Goal: Task Accomplishment & Management: Use online tool/utility

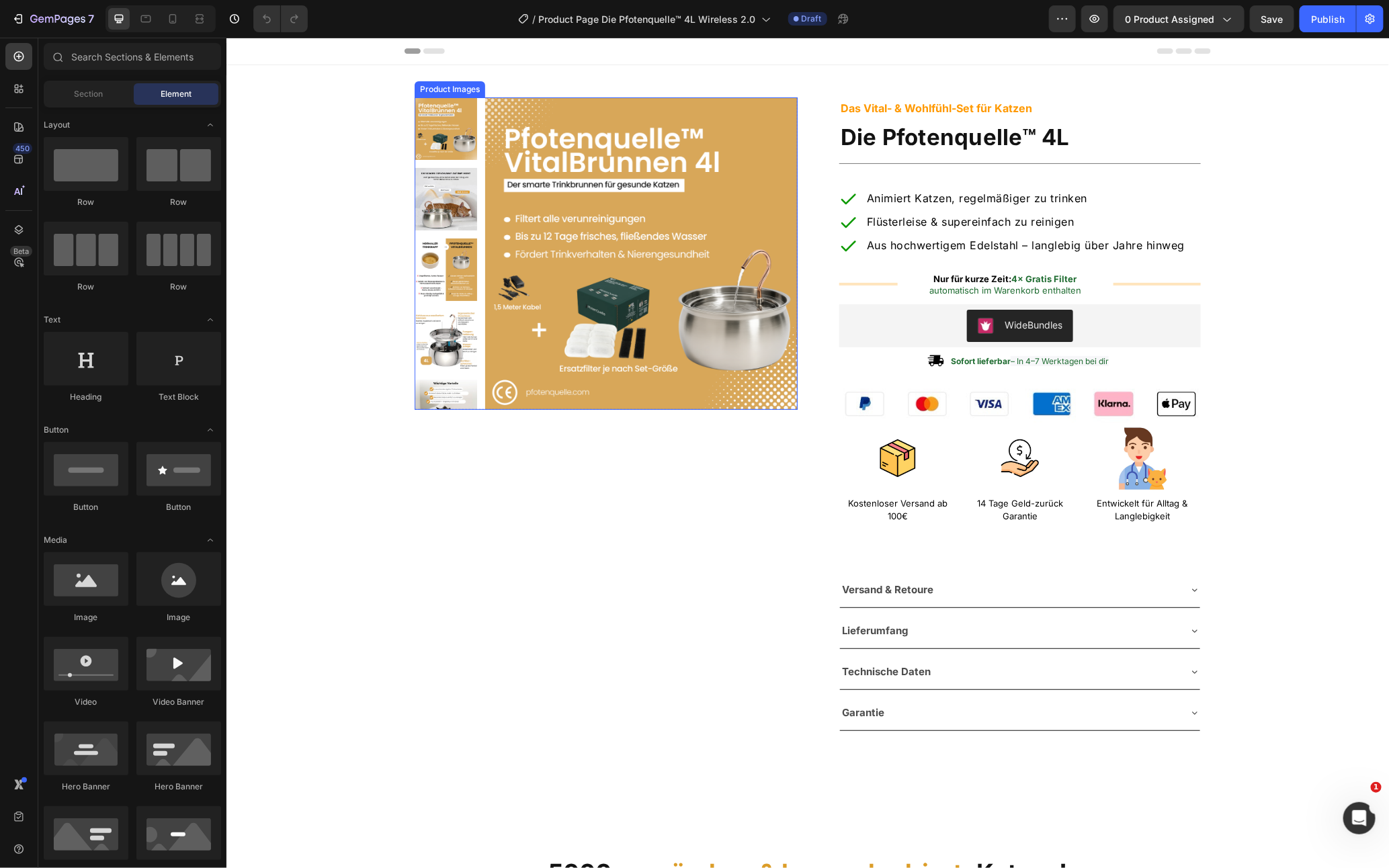
click at [686, 344] on img at bounding box center [641, 253] width 312 height 312
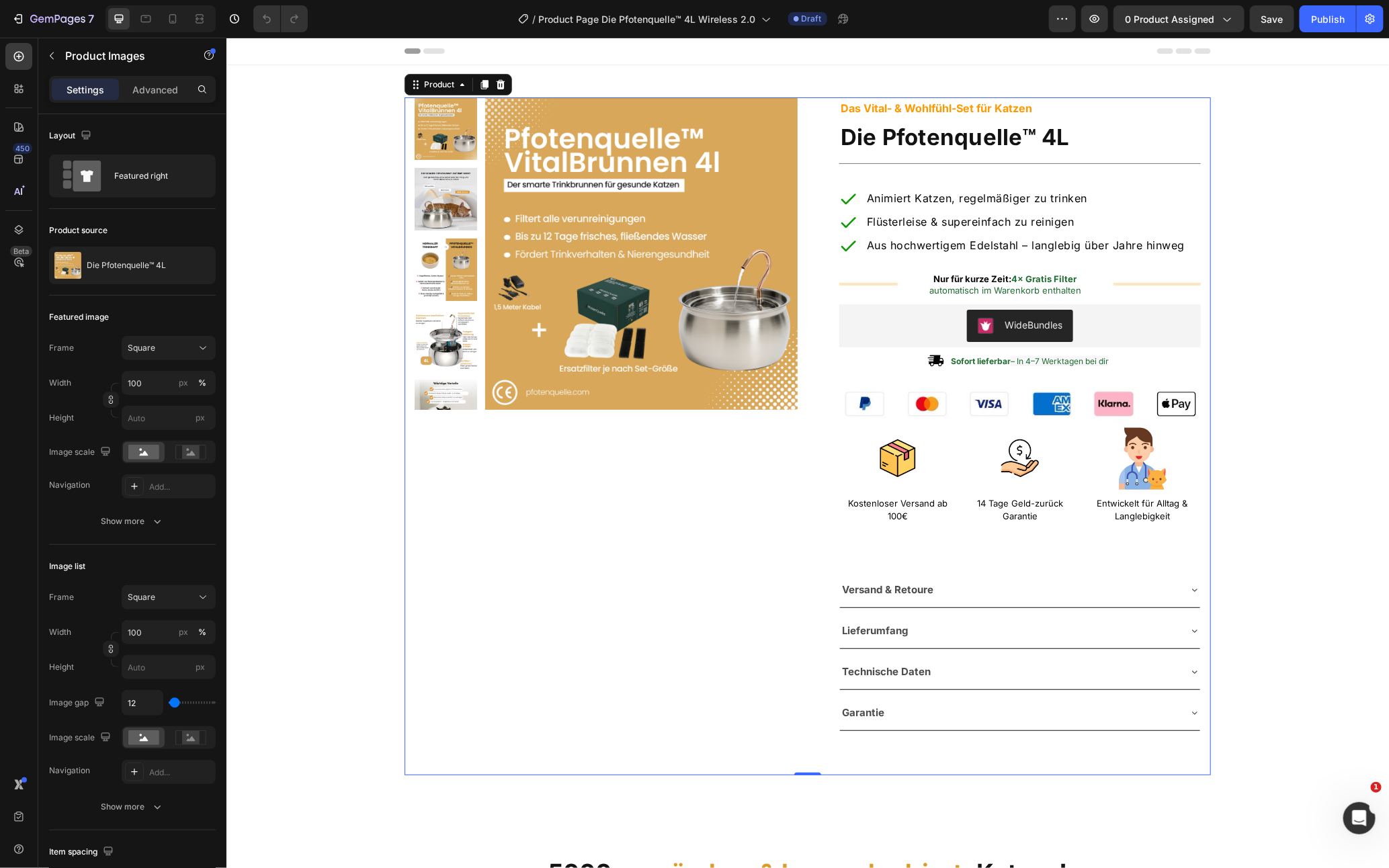
click at [805, 327] on div "Product Images Row Das Vital- & Wohlfühl-Set für Katzen Text Block Die Pfotenqu…" at bounding box center [807, 435] width 806 height 677
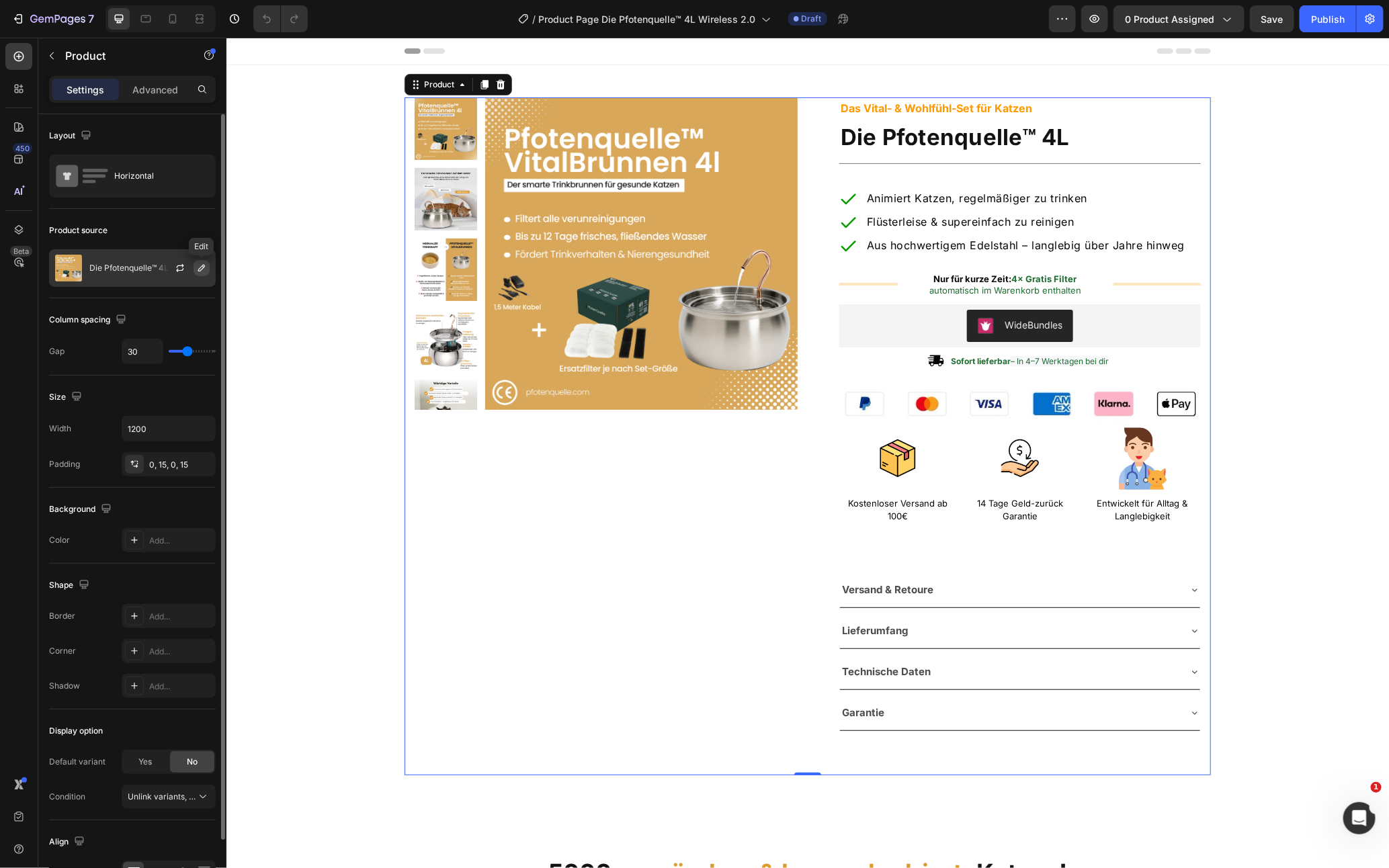
click at [196, 266] on icon "button" at bounding box center [201, 267] width 10 height 10
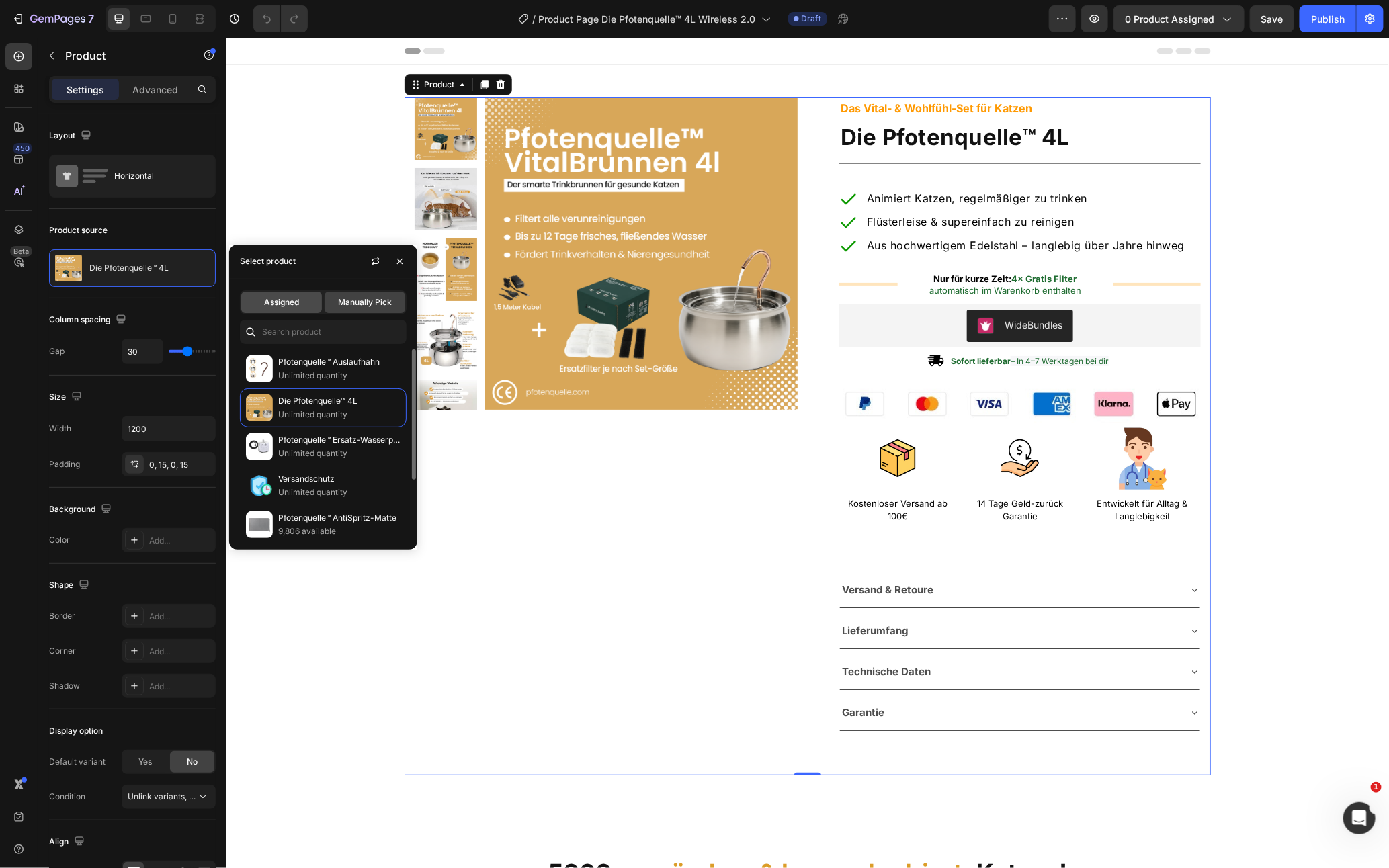
click at [282, 296] on span "Assigned" at bounding box center [281, 302] width 35 height 12
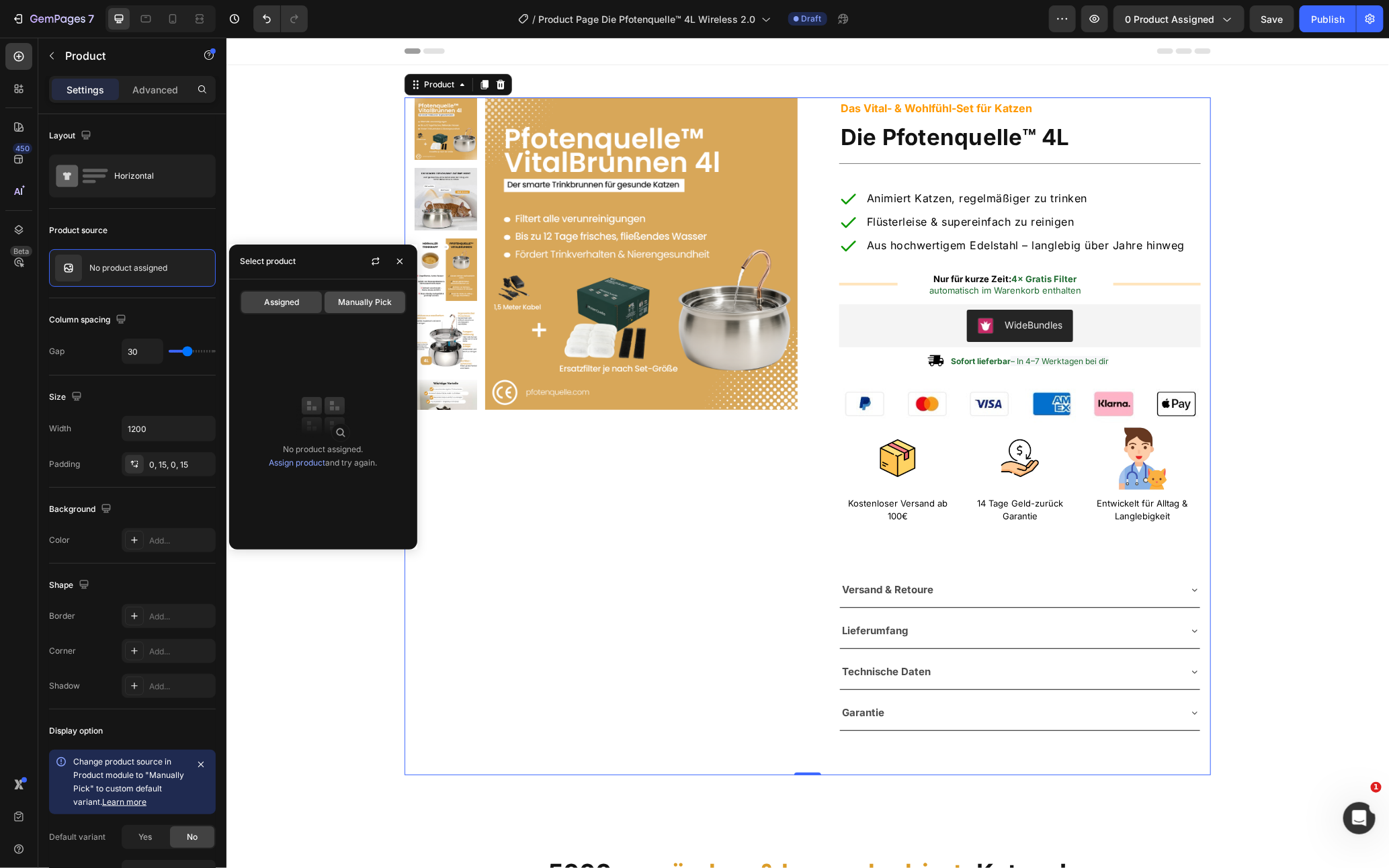
click at [363, 303] on span "Manually Pick" at bounding box center [365, 302] width 54 height 12
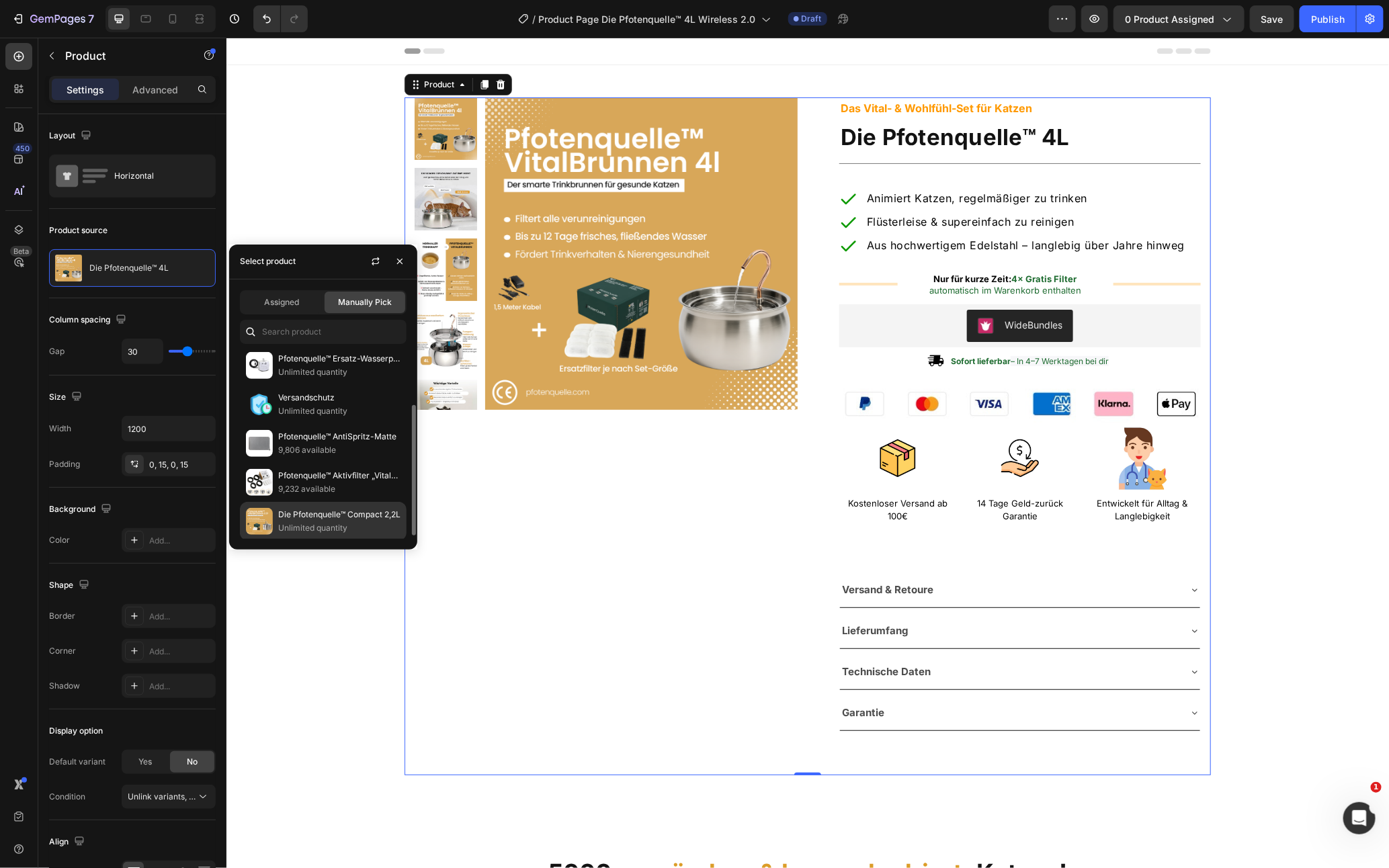
scroll to position [84, 0]
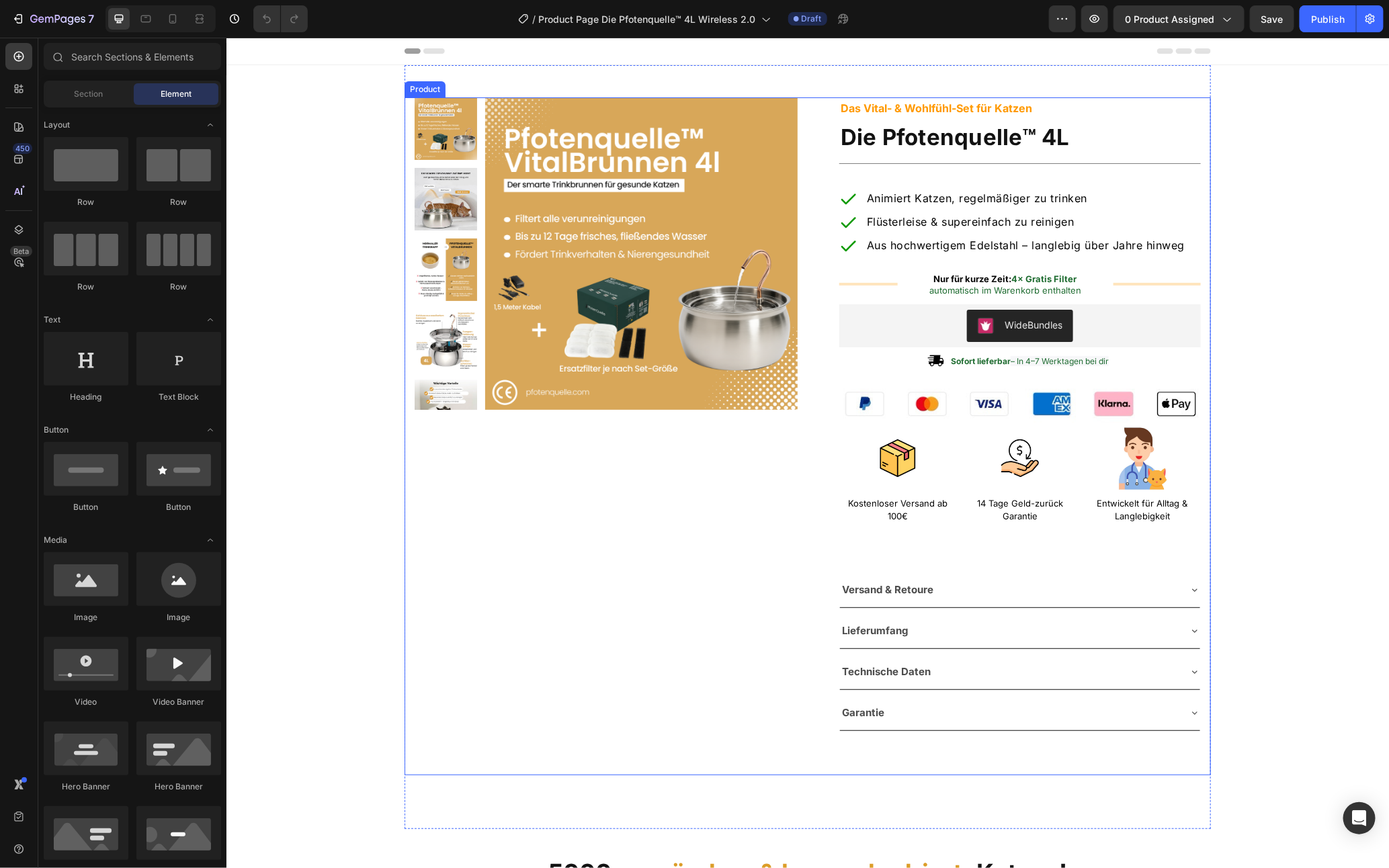
click at [682, 474] on div "Product Images Row" at bounding box center [605, 435] width 383 height 677
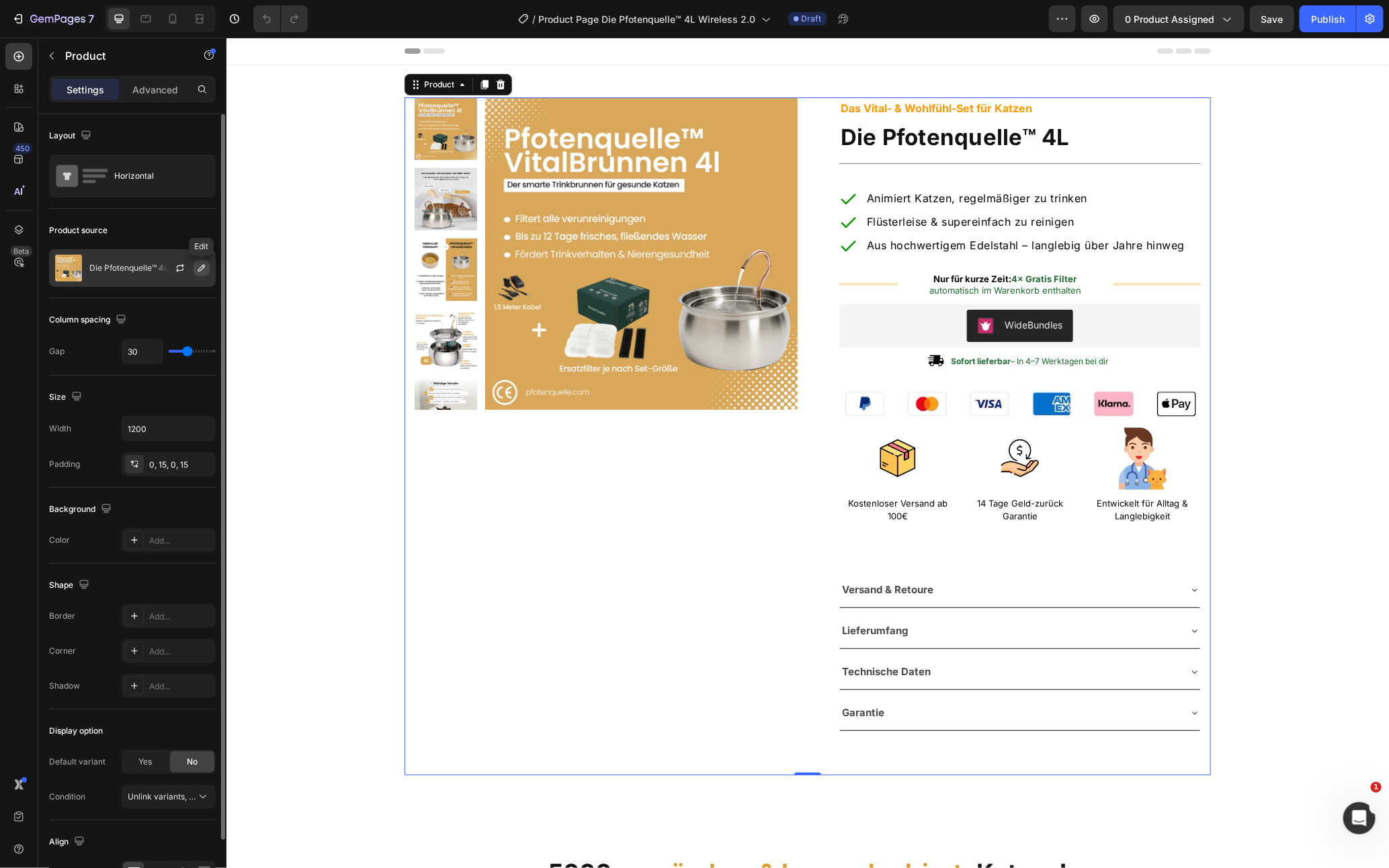
click at [203, 270] on icon "button" at bounding box center [201, 267] width 10 height 10
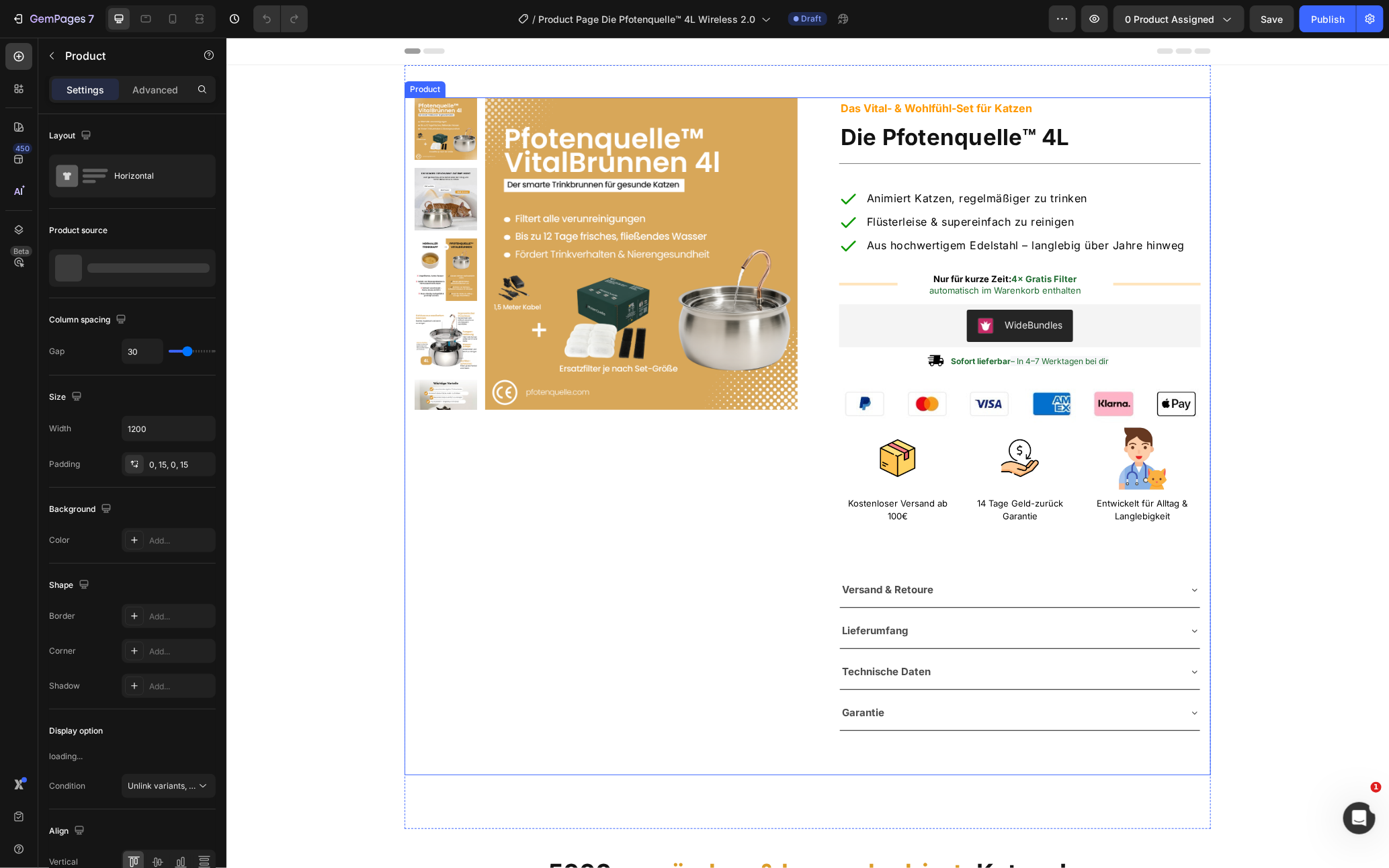
click at [616, 540] on div "Product Images Row" at bounding box center [605, 435] width 383 height 677
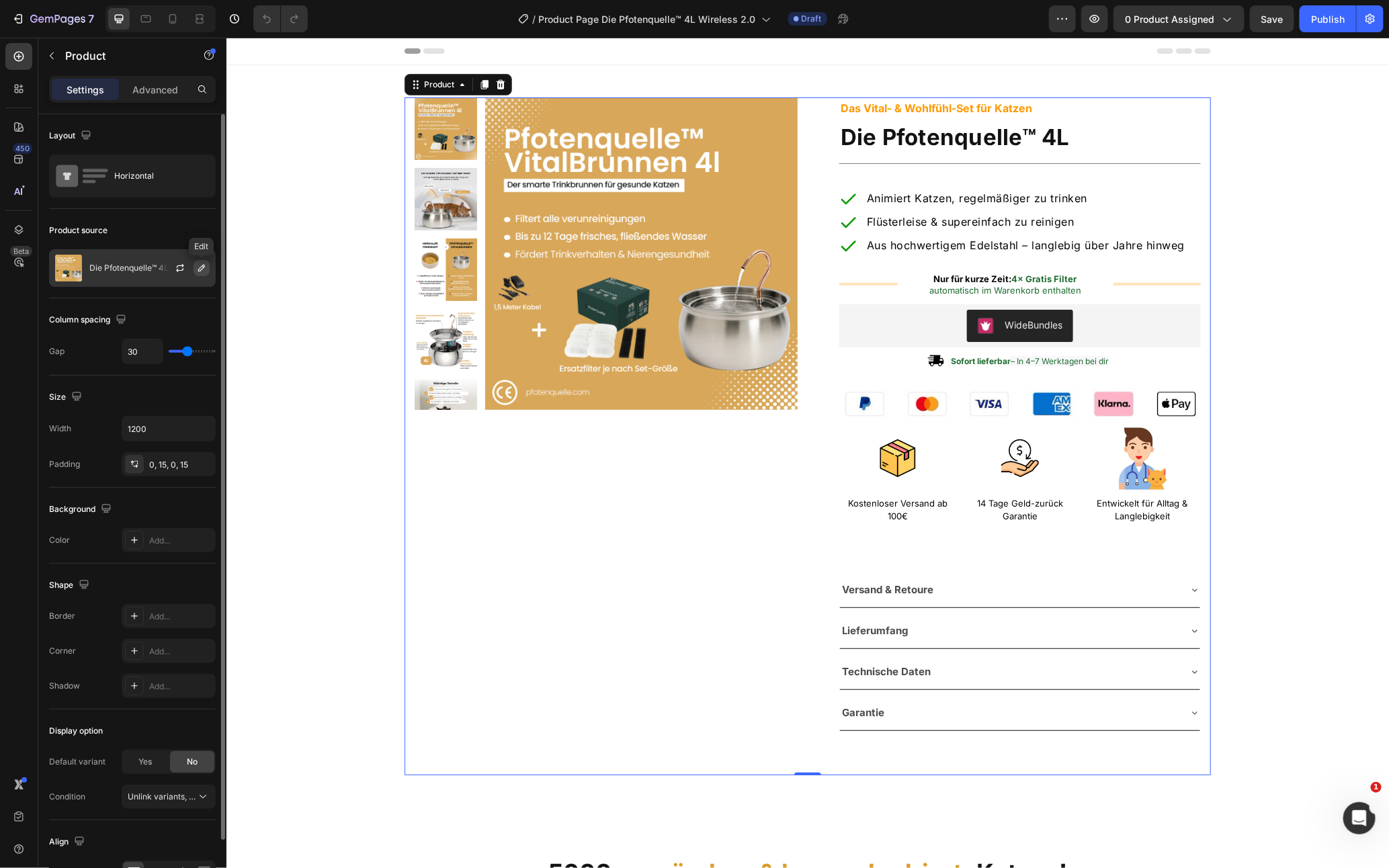
click at [200, 264] on icon "button" at bounding box center [201, 267] width 10 height 10
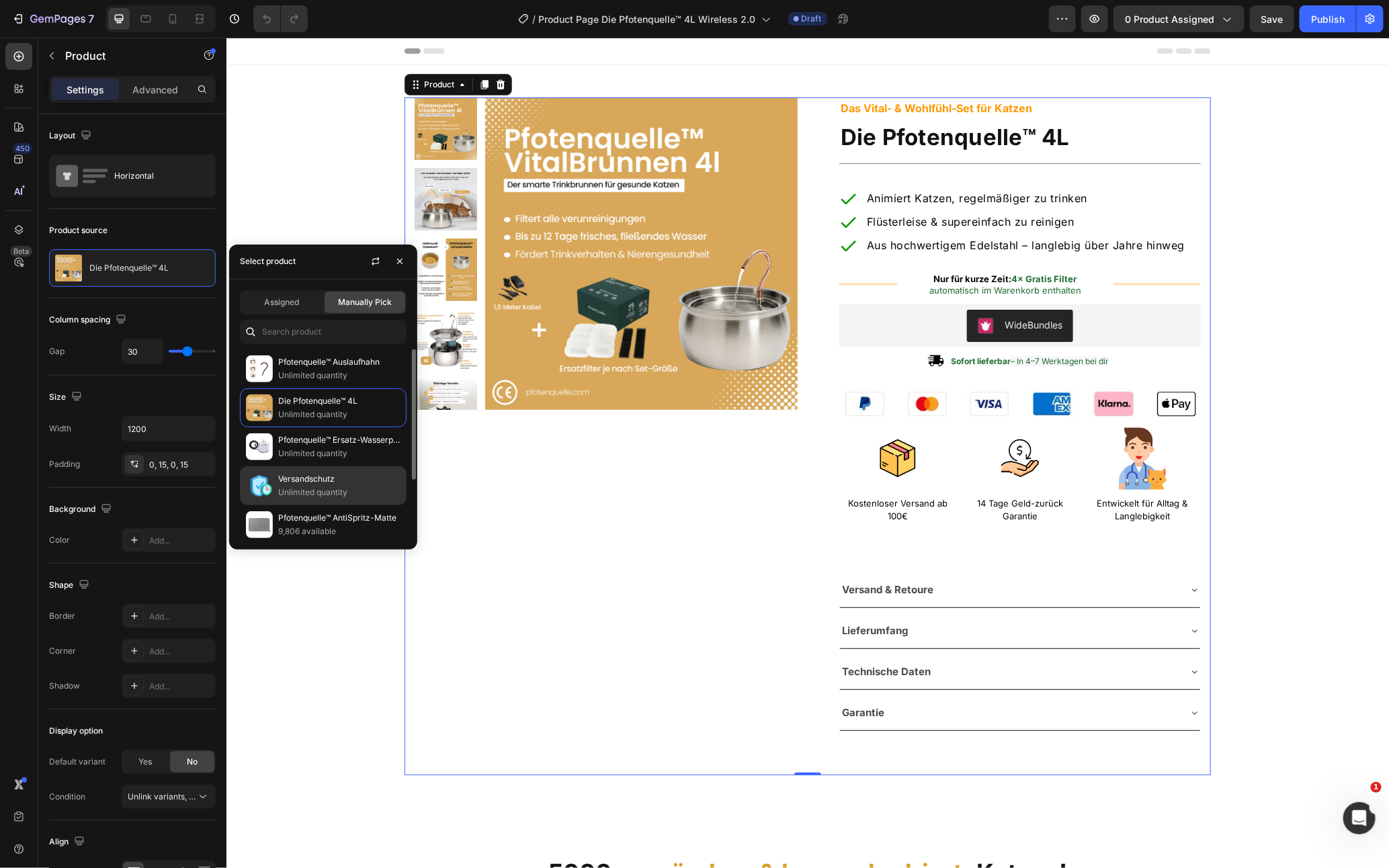
scroll to position [84, 0]
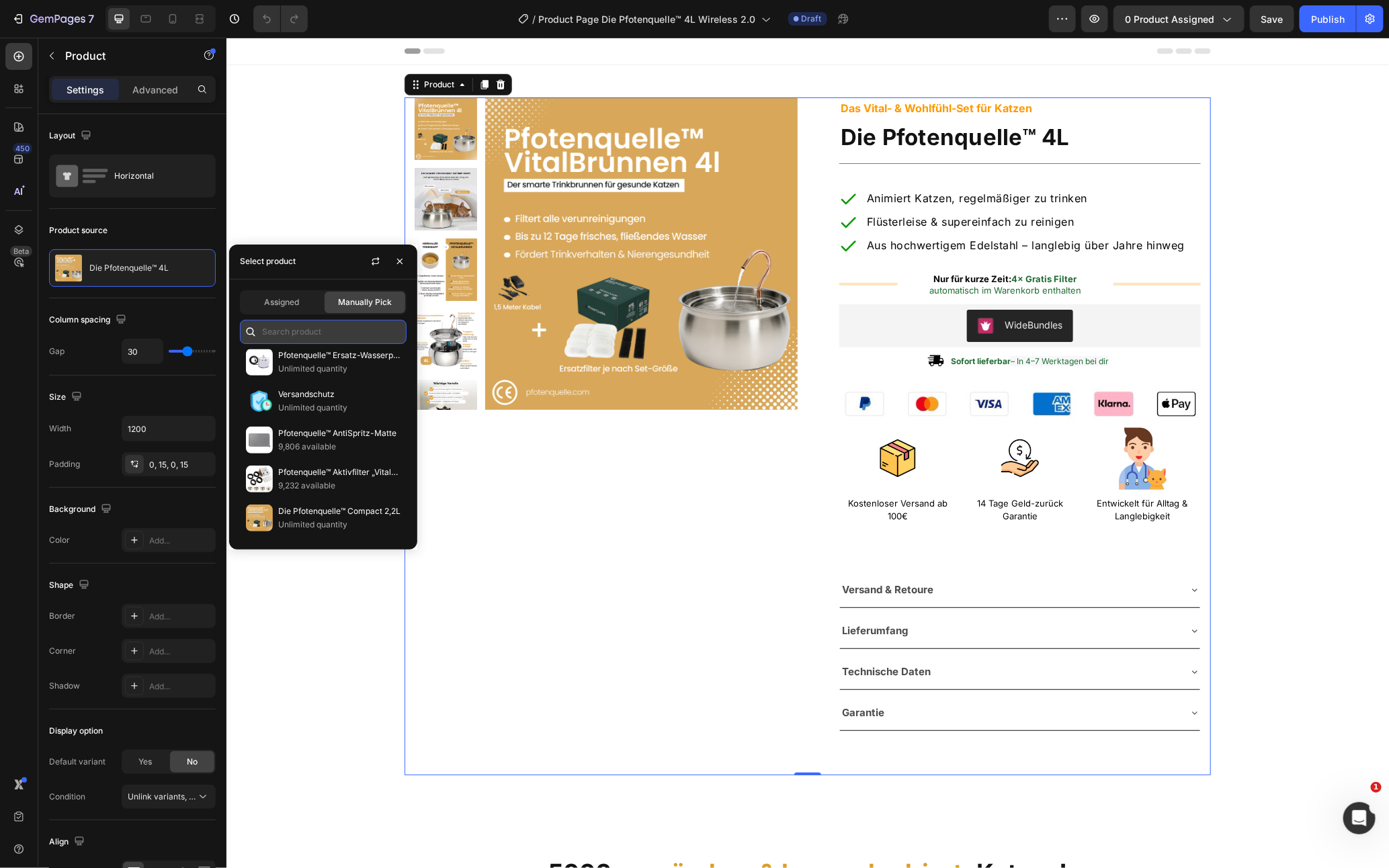
click at [336, 330] on input "text" at bounding box center [323, 331] width 167 height 24
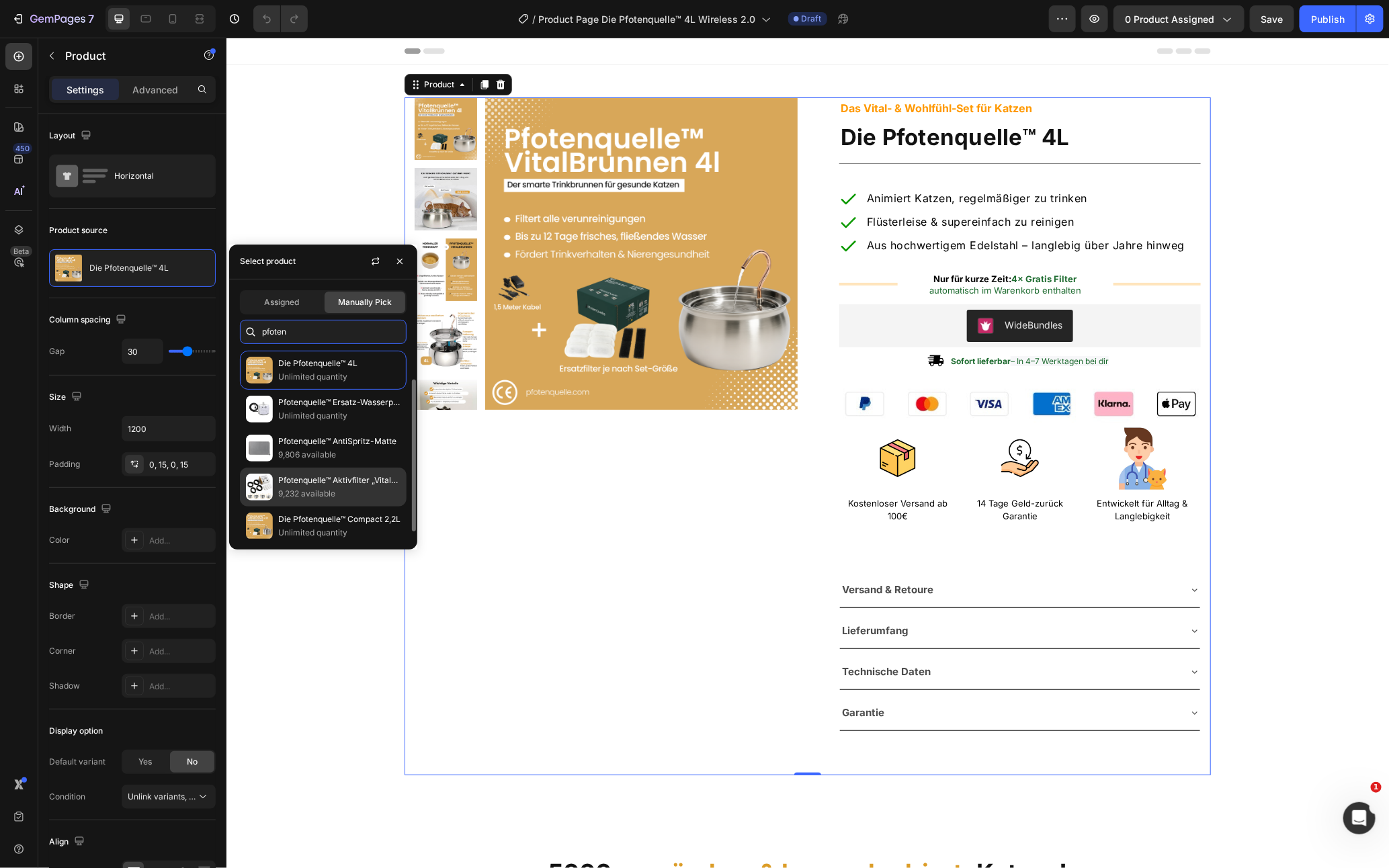
scroll to position [46, 0]
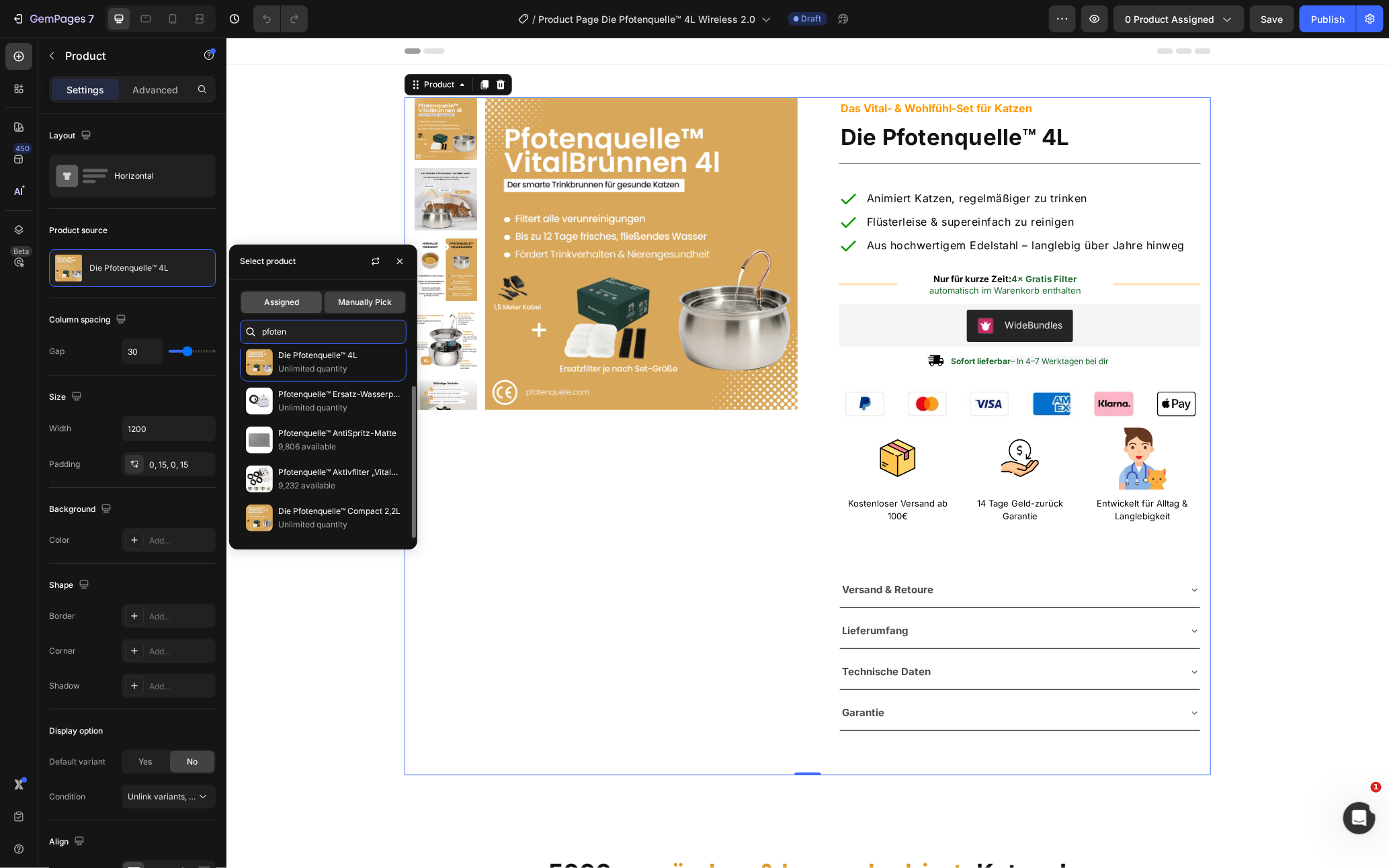
type input "pfoten"
click at [291, 311] on div "Assigned" at bounding box center [282, 302] width 80 height 22
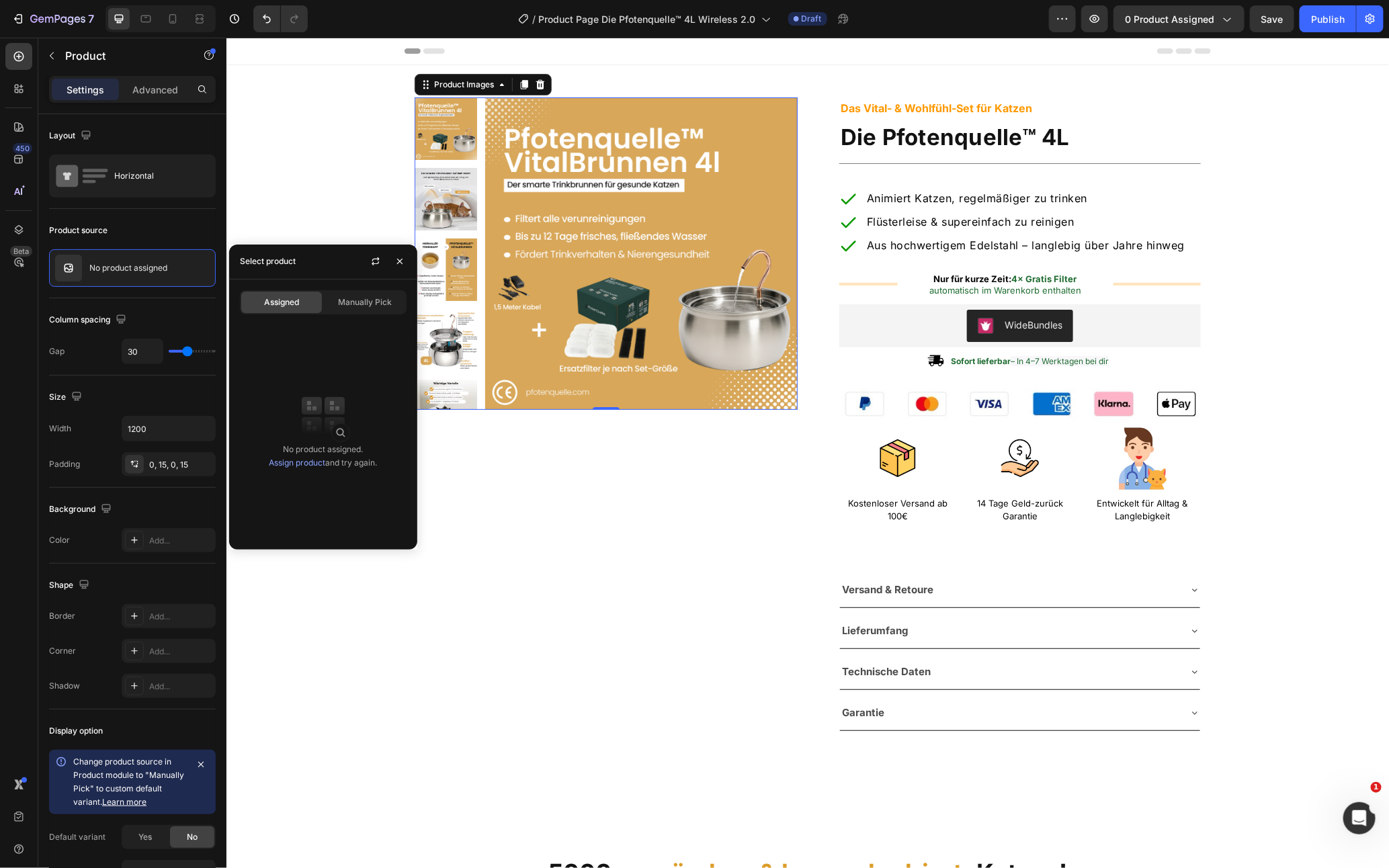
click at [653, 275] on img at bounding box center [641, 253] width 312 height 312
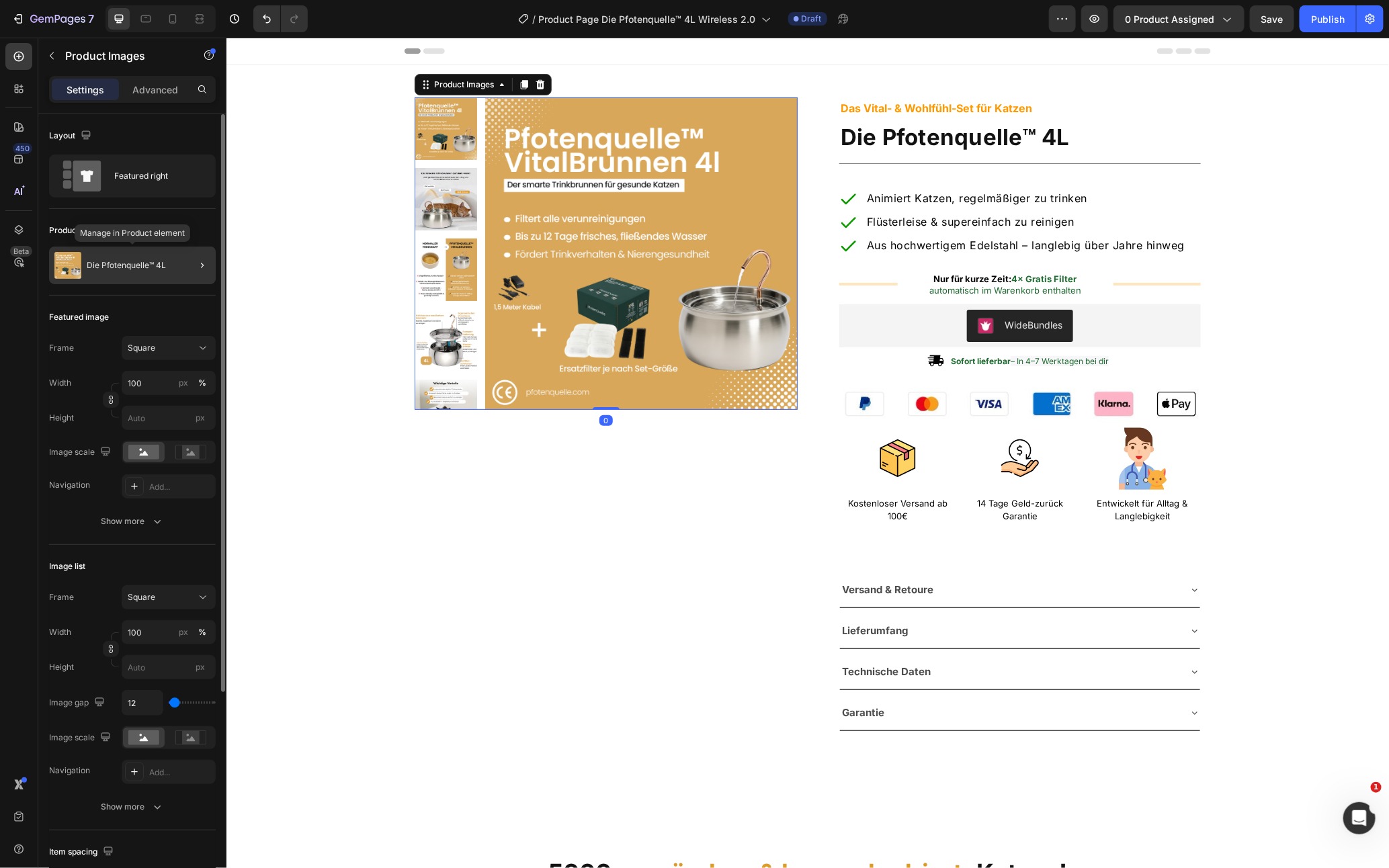
click at [151, 271] on div "Die Pfotenquelle™ 4L" at bounding box center [132, 265] width 167 height 38
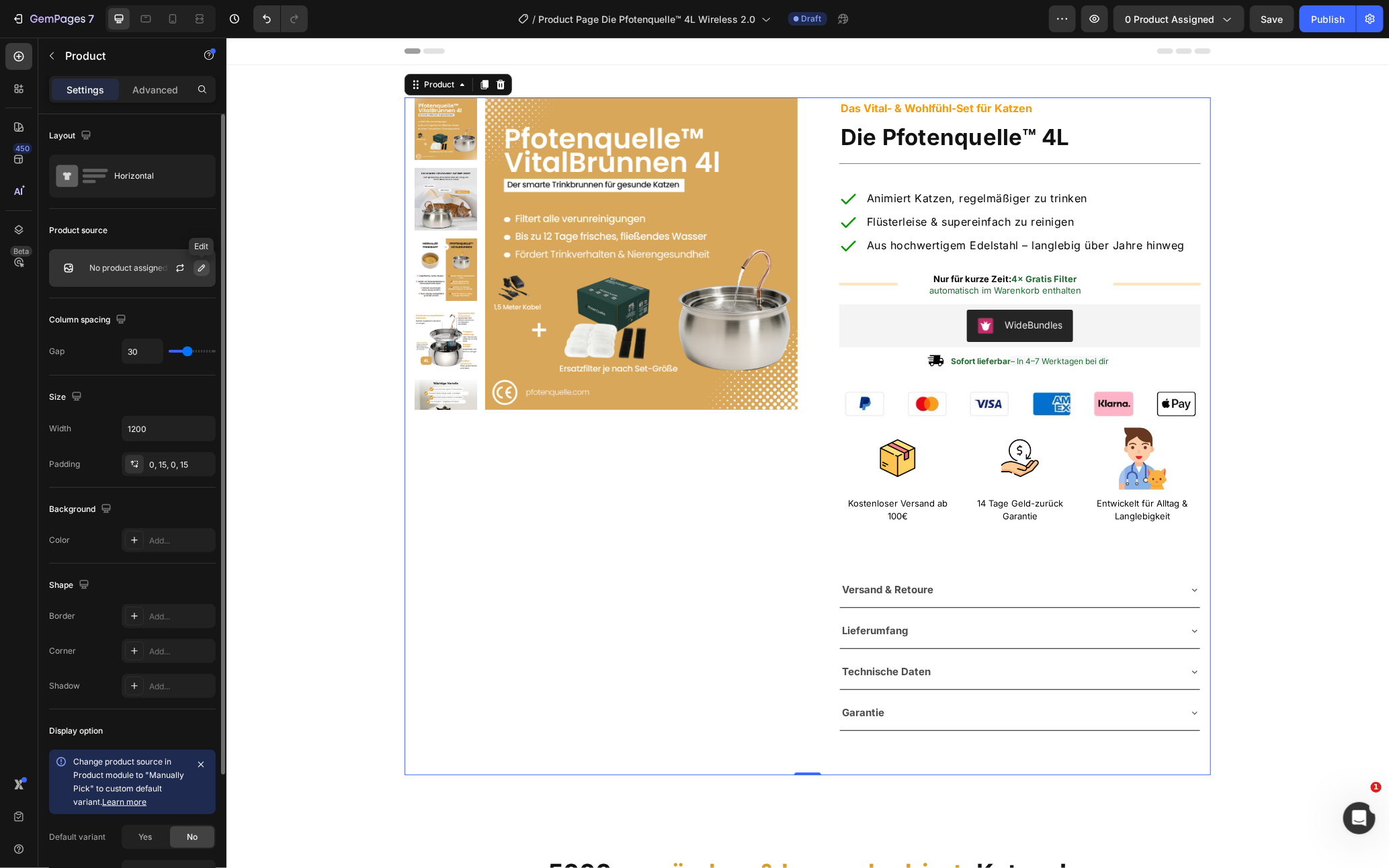
click at [207, 270] on button "button" at bounding box center [201, 268] width 16 height 16
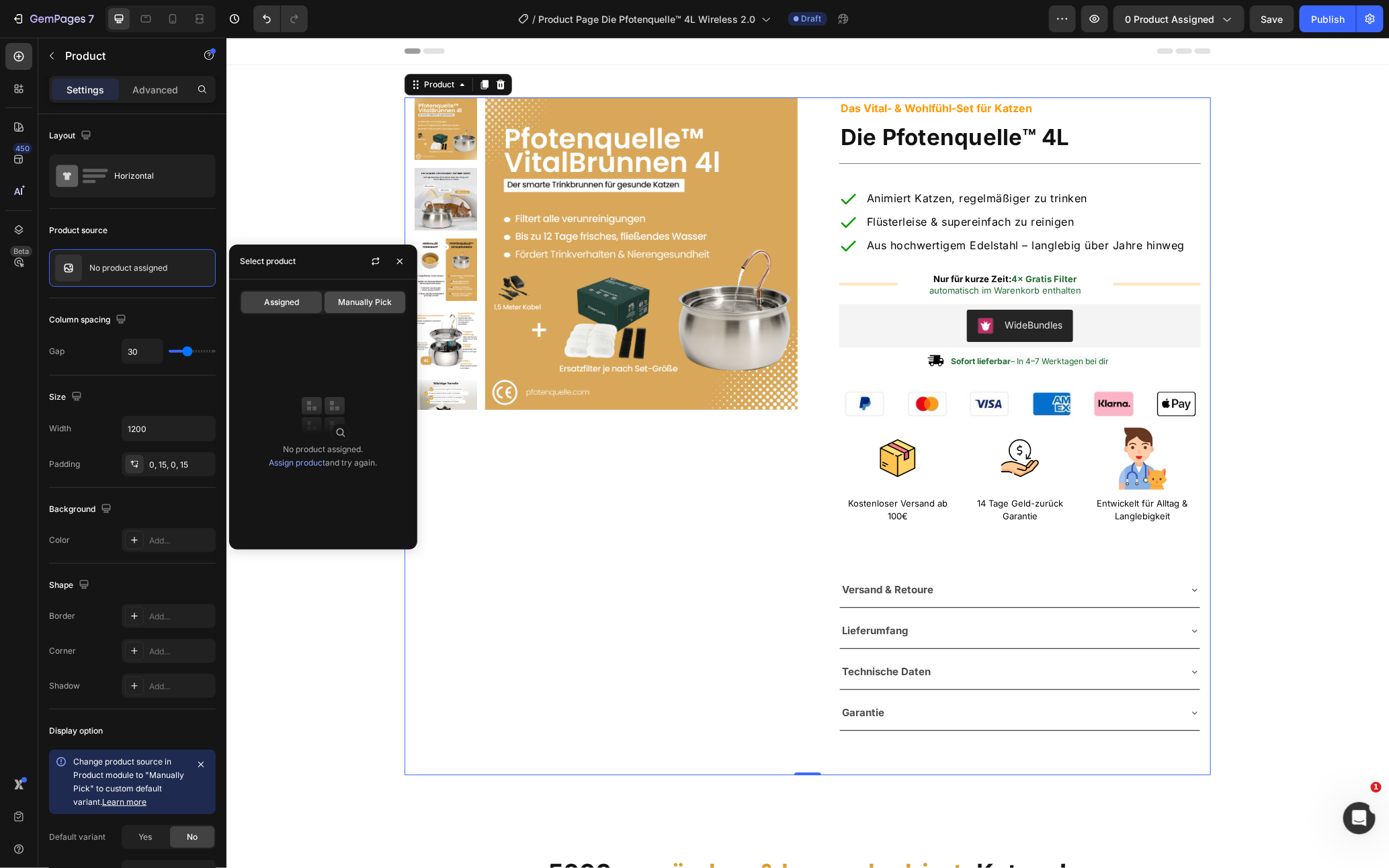
click at [353, 302] on span "Manually Pick" at bounding box center [365, 302] width 54 height 12
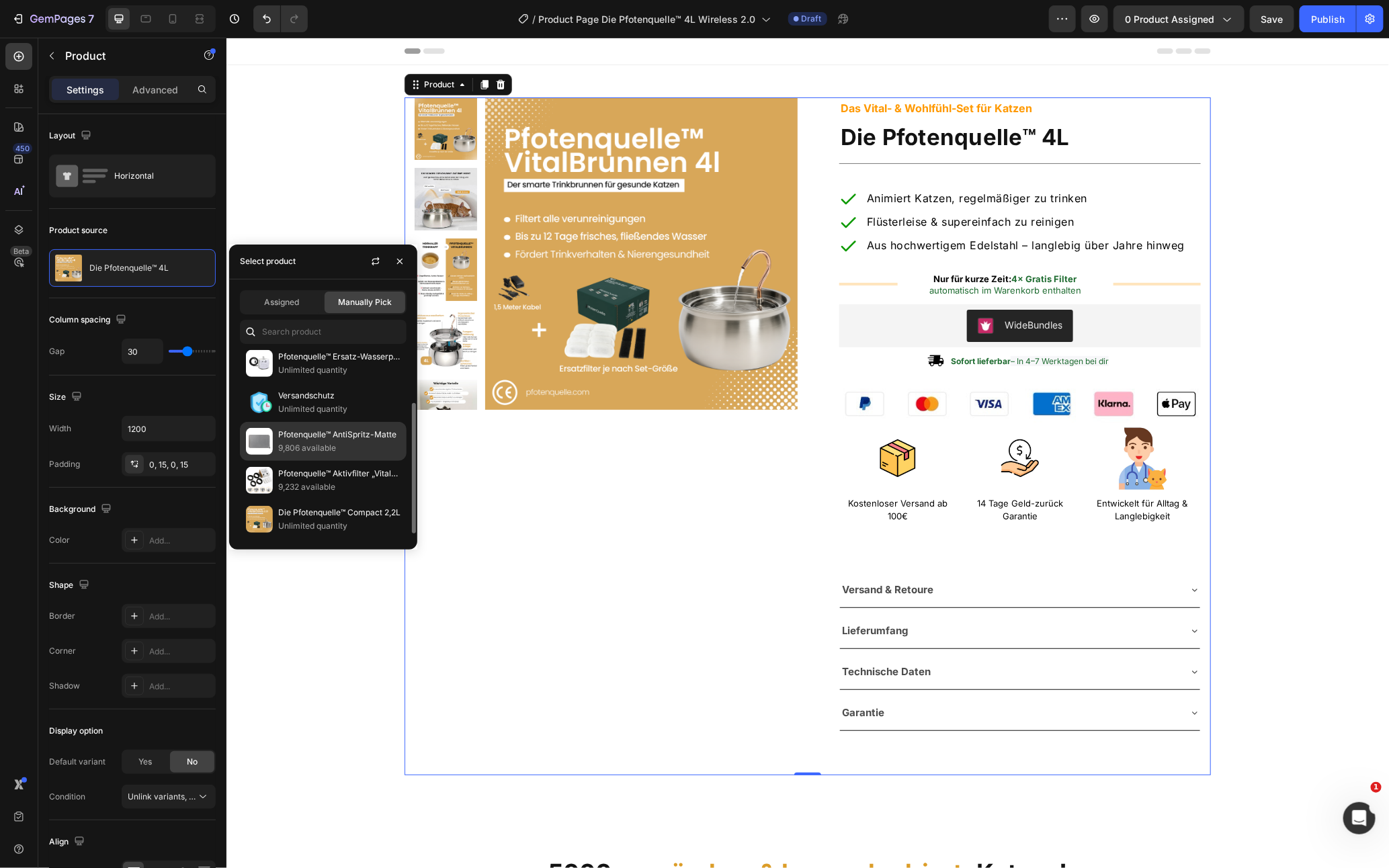
scroll to position [0, 0]
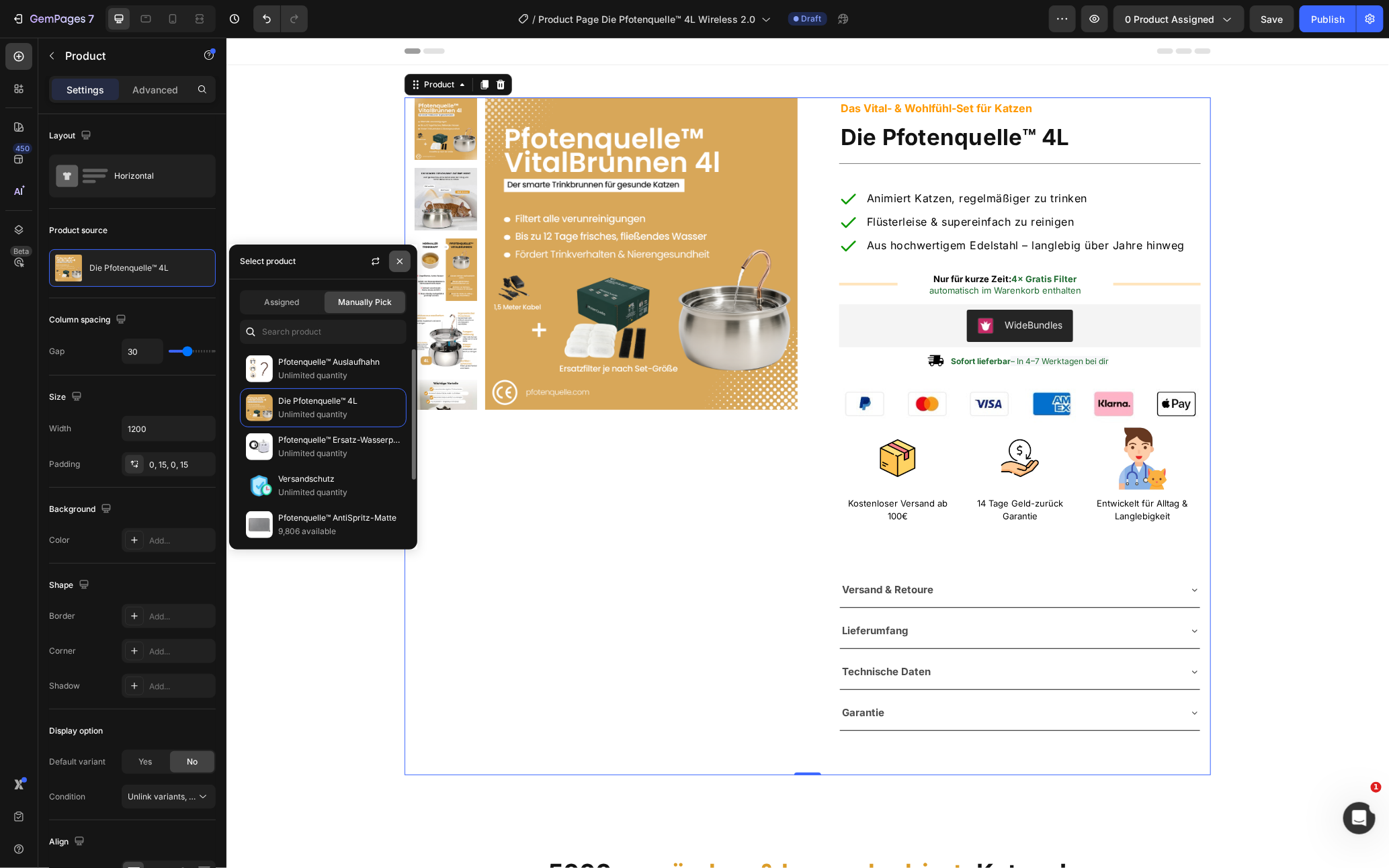
click at [401, 260] on icon "button" at bounding box center [399, 261] width 10 height 10
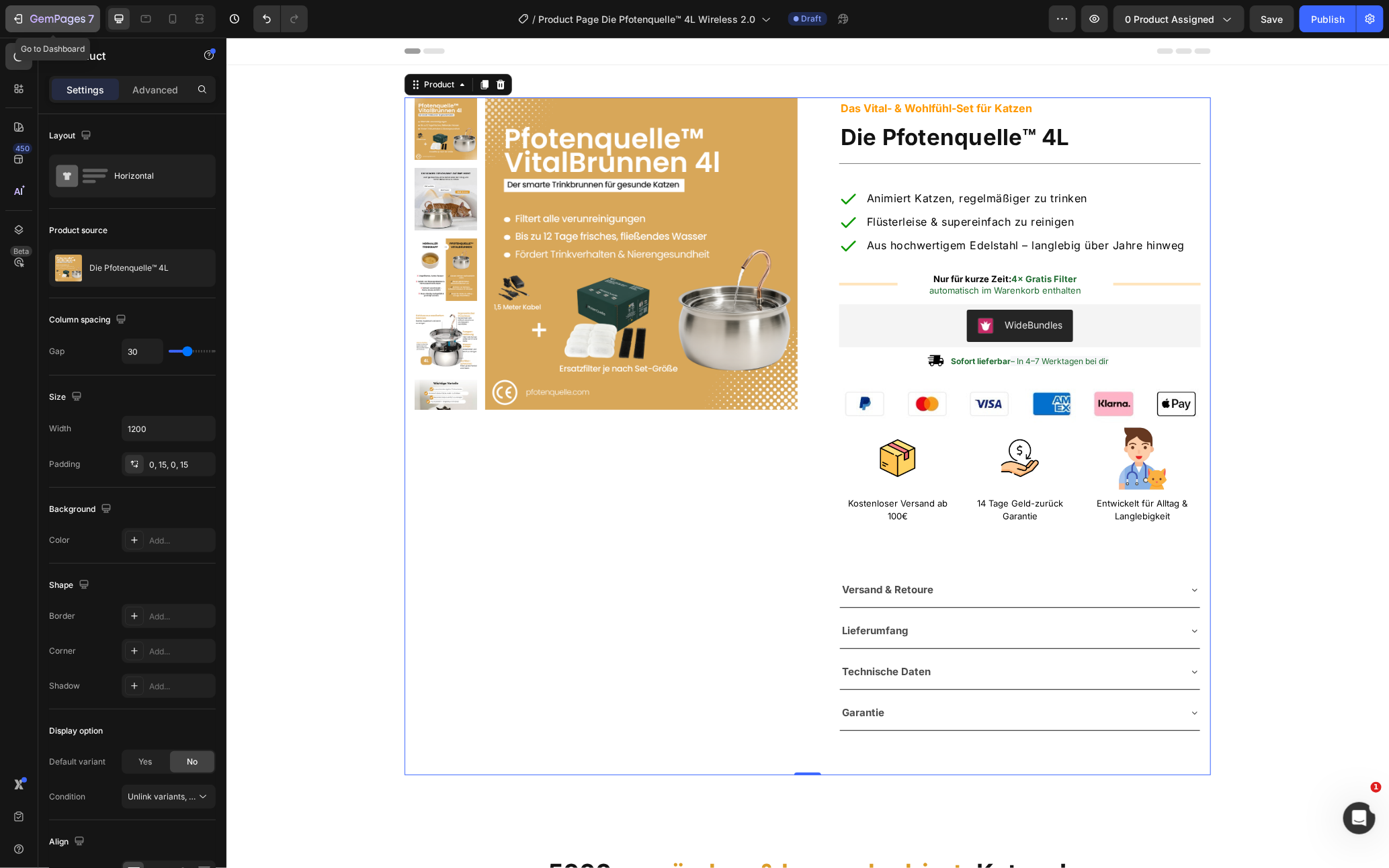
click at [52, 27] on button "7" at bounding box center [53, 19] width 95 height 27
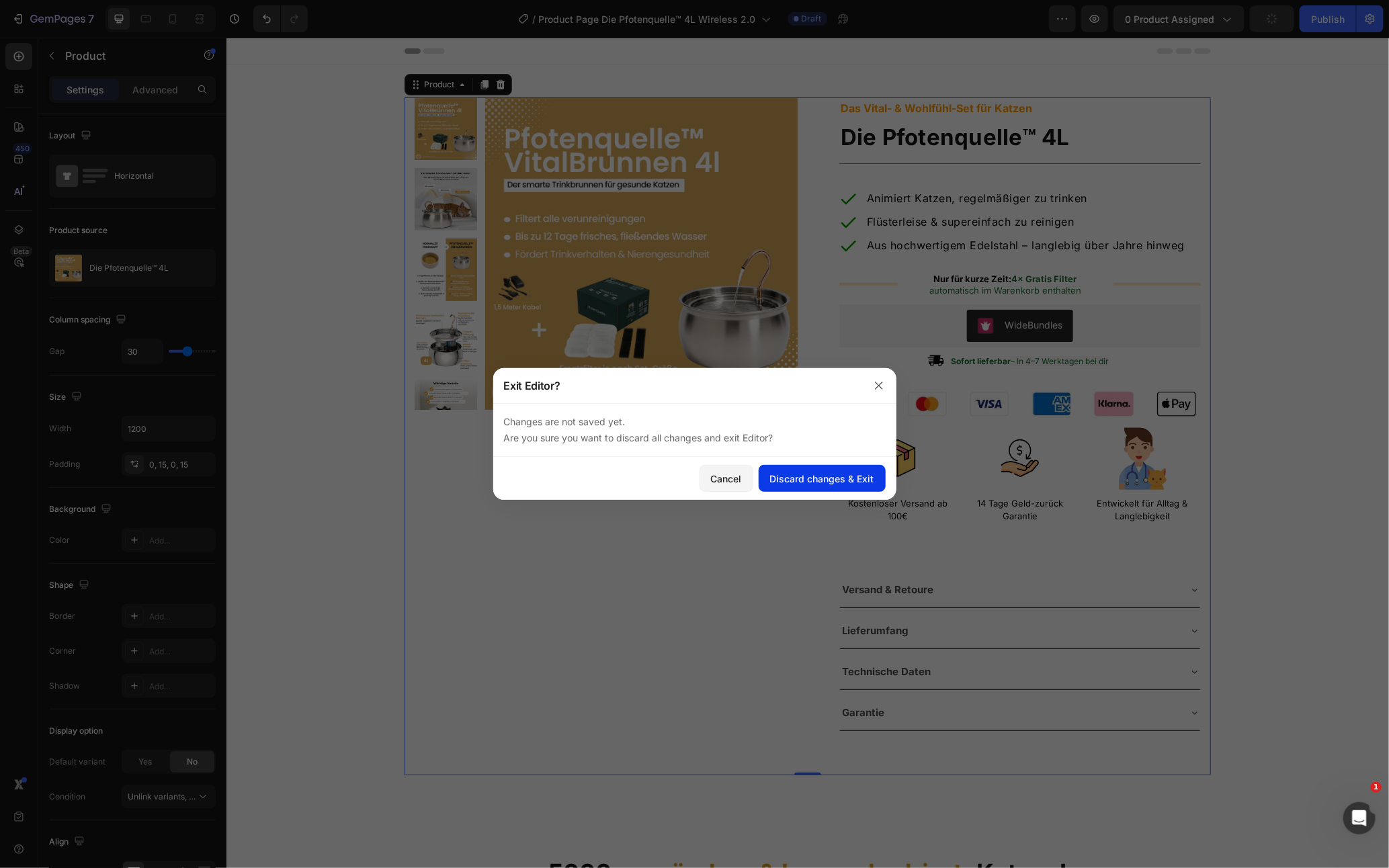
drag, startPoint x: 806, startPoint y: 496, endPoint x: 808, endPoint y: 483, distance: 13.2
click at [806, 494] on div "Cancel Discard changes & Exit" at bounding box center [694, 478] width 403 height 43
click at [810, 473] on div "Discard changes & Exit" at bounding box center [822, 479] width 104 height 14
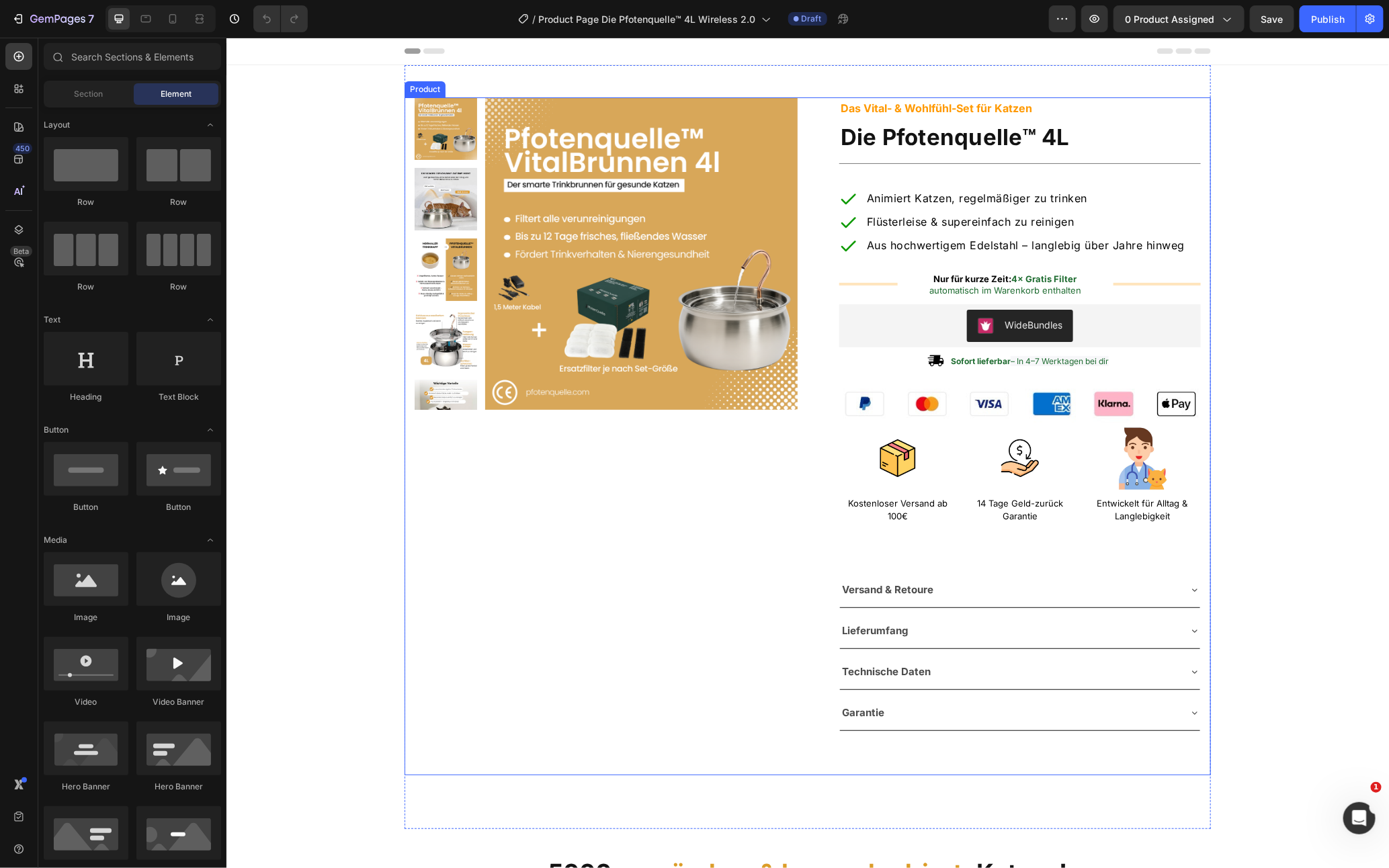
click at [808, 304] on div "Product Images Row Das Vital- & Wohlfühl-Set für Katzen Text Block Die Pfotenqu…" at bounding box center [807, 435] width 806 height 677
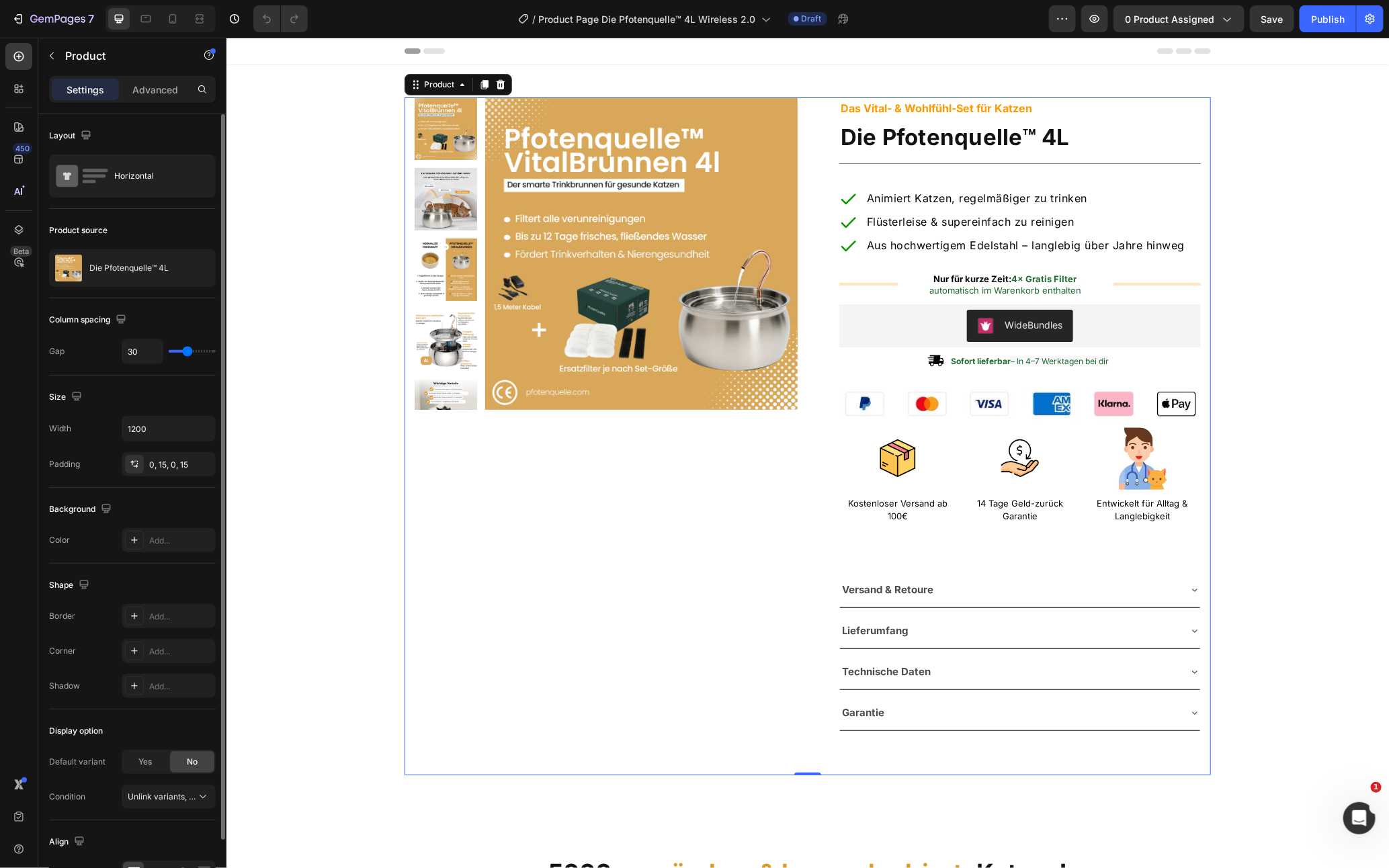
scroll to position [83, 0]
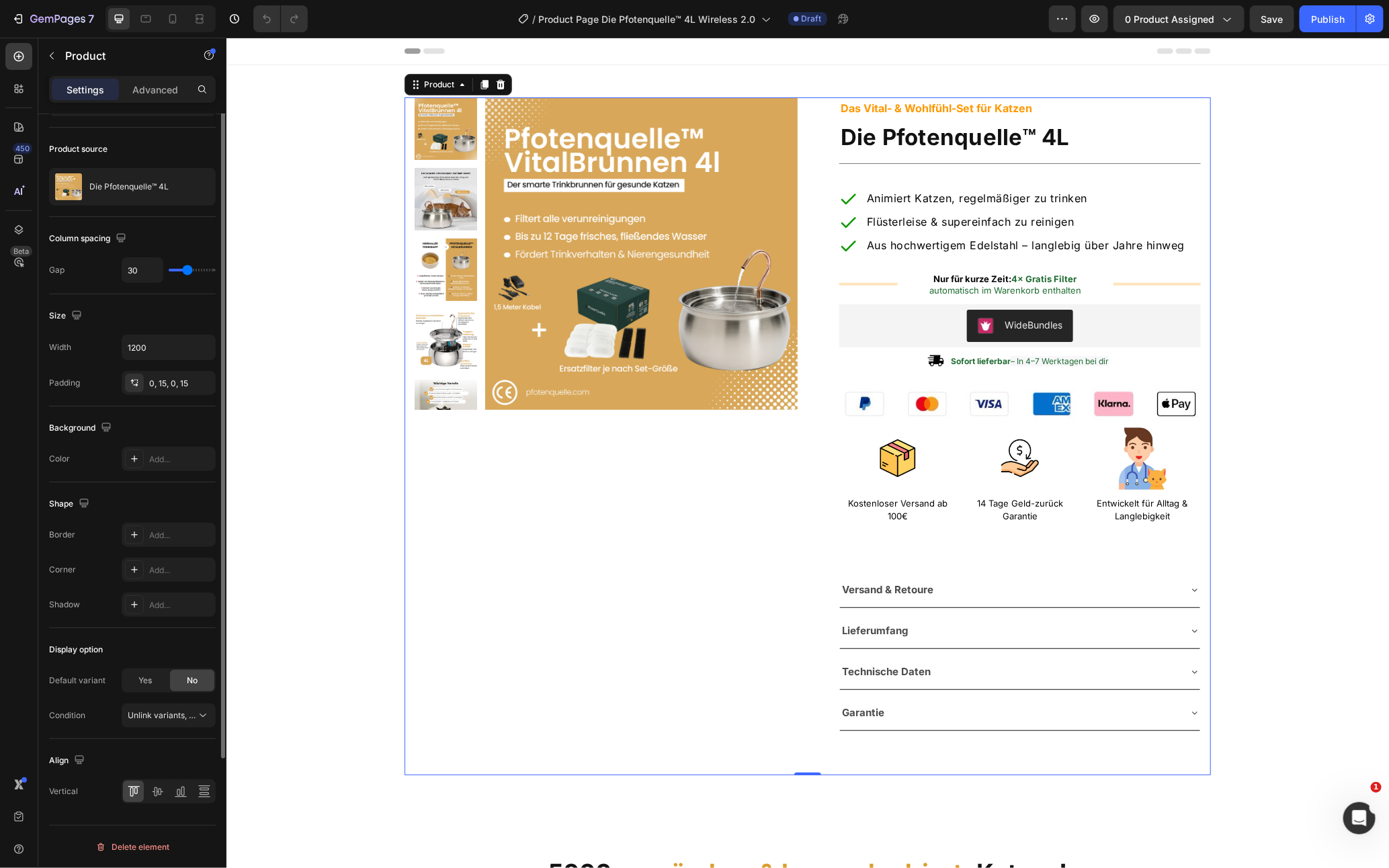
click at [215, 268] on div "Layout Horizontal Product source Die Pfotenquelle™ 4L Column spacing Gap 30 Siz…" at bounding box center [133, 510] width 188 height 792
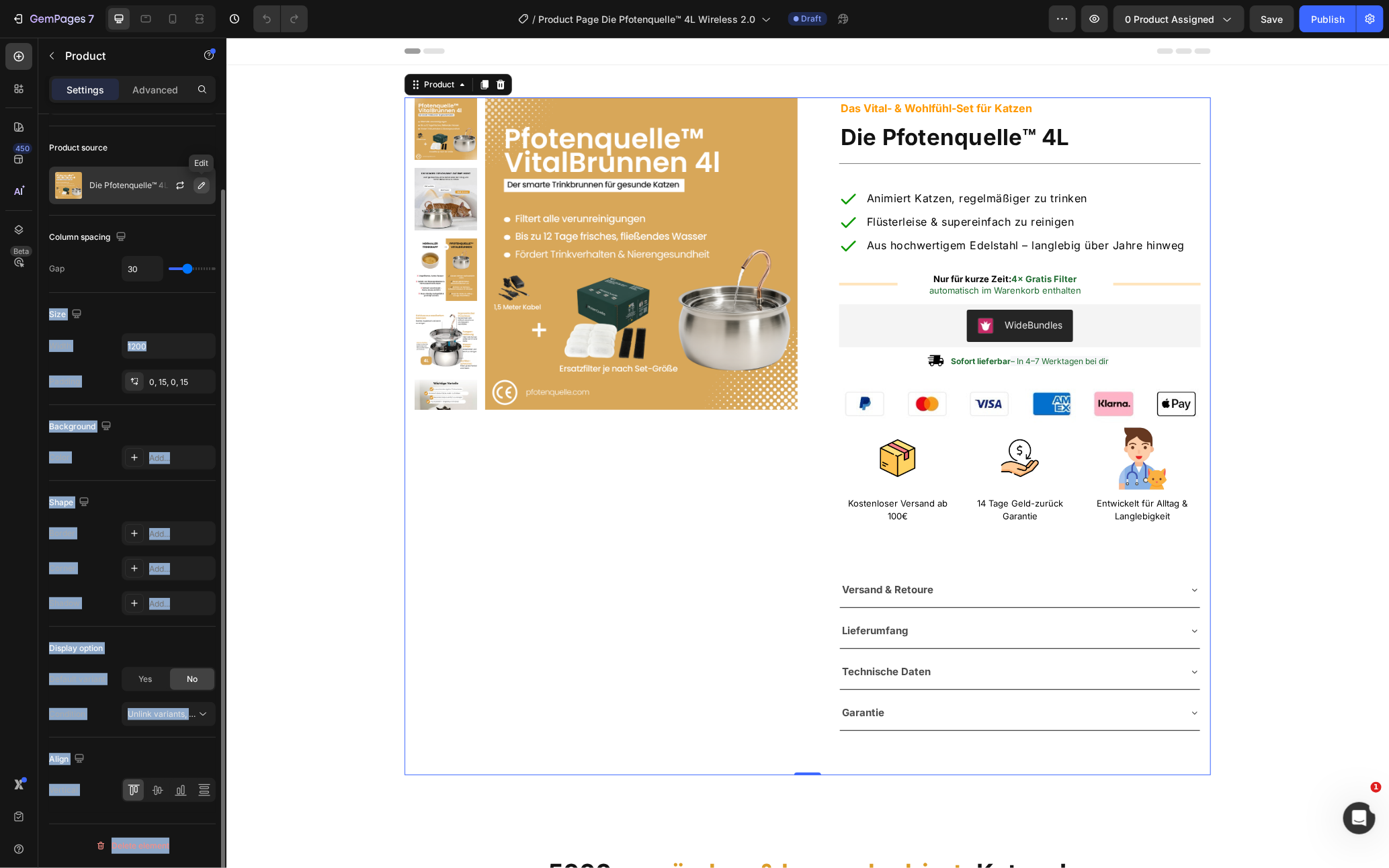
click at [197, 192] on button "button" at bounding box center [201, 185] width 16 height 16
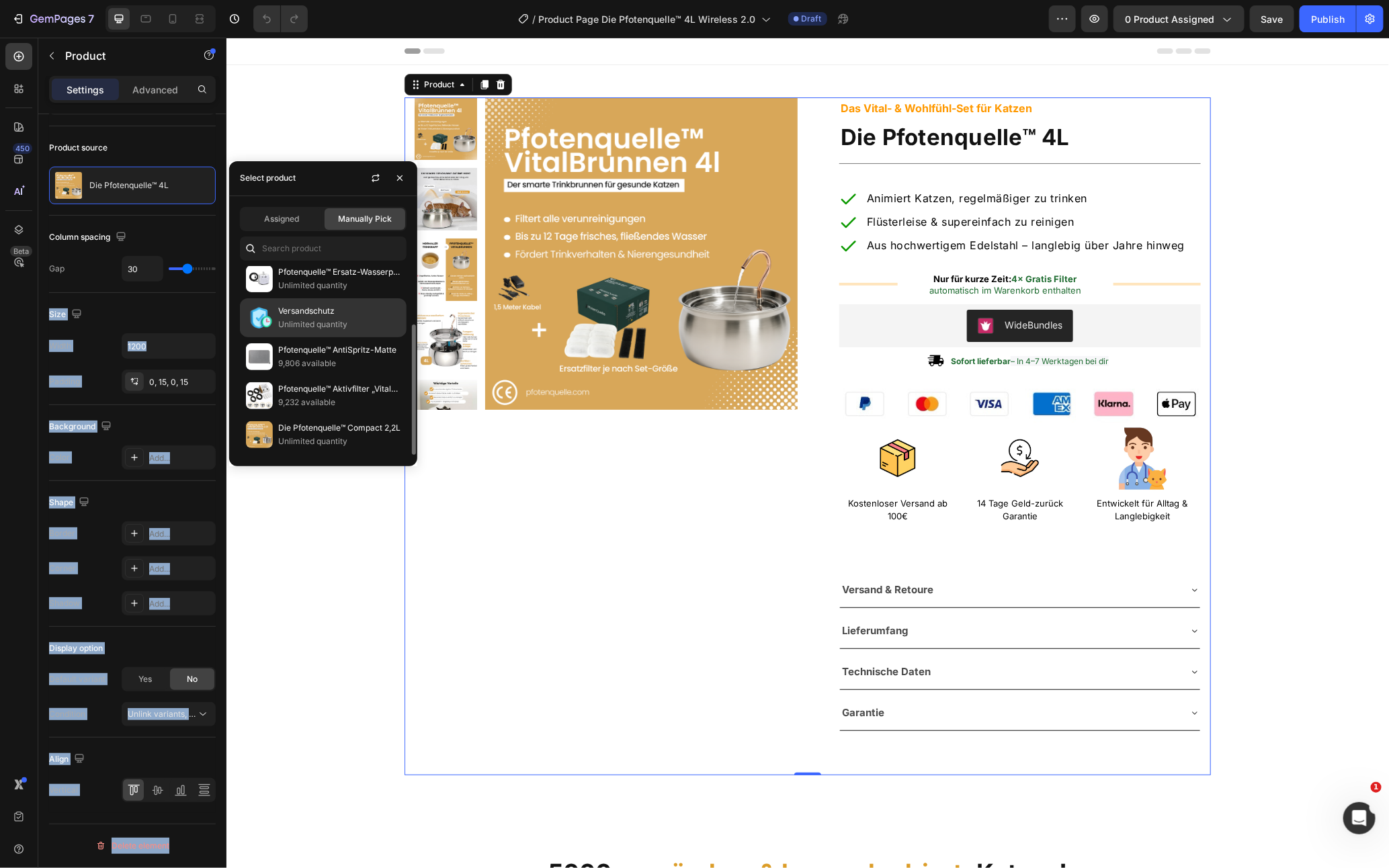
scroll to position [0, 0]
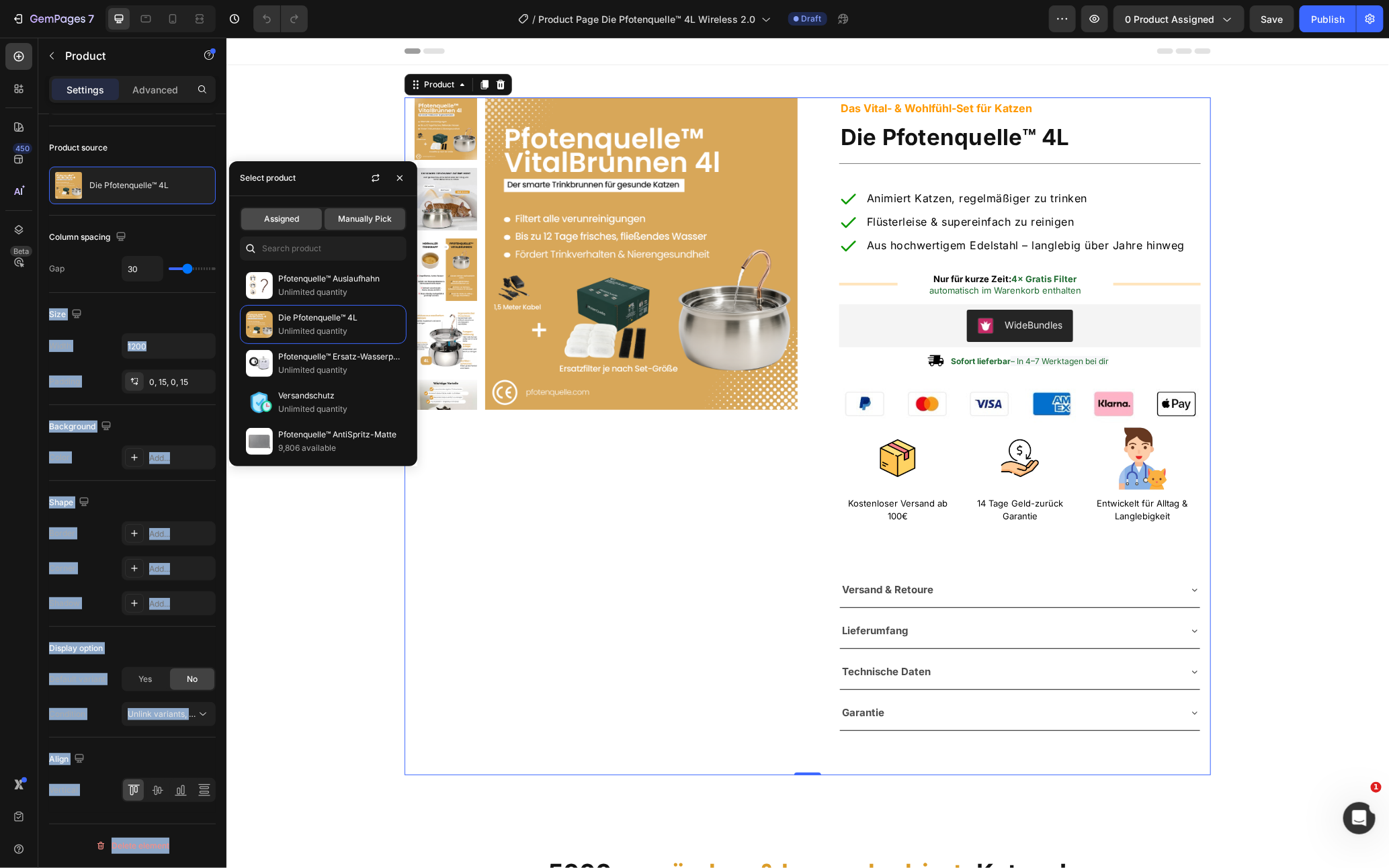
click at [293, 220] on span "Assigned" at bounding box center [281, 219] width 35 height 12
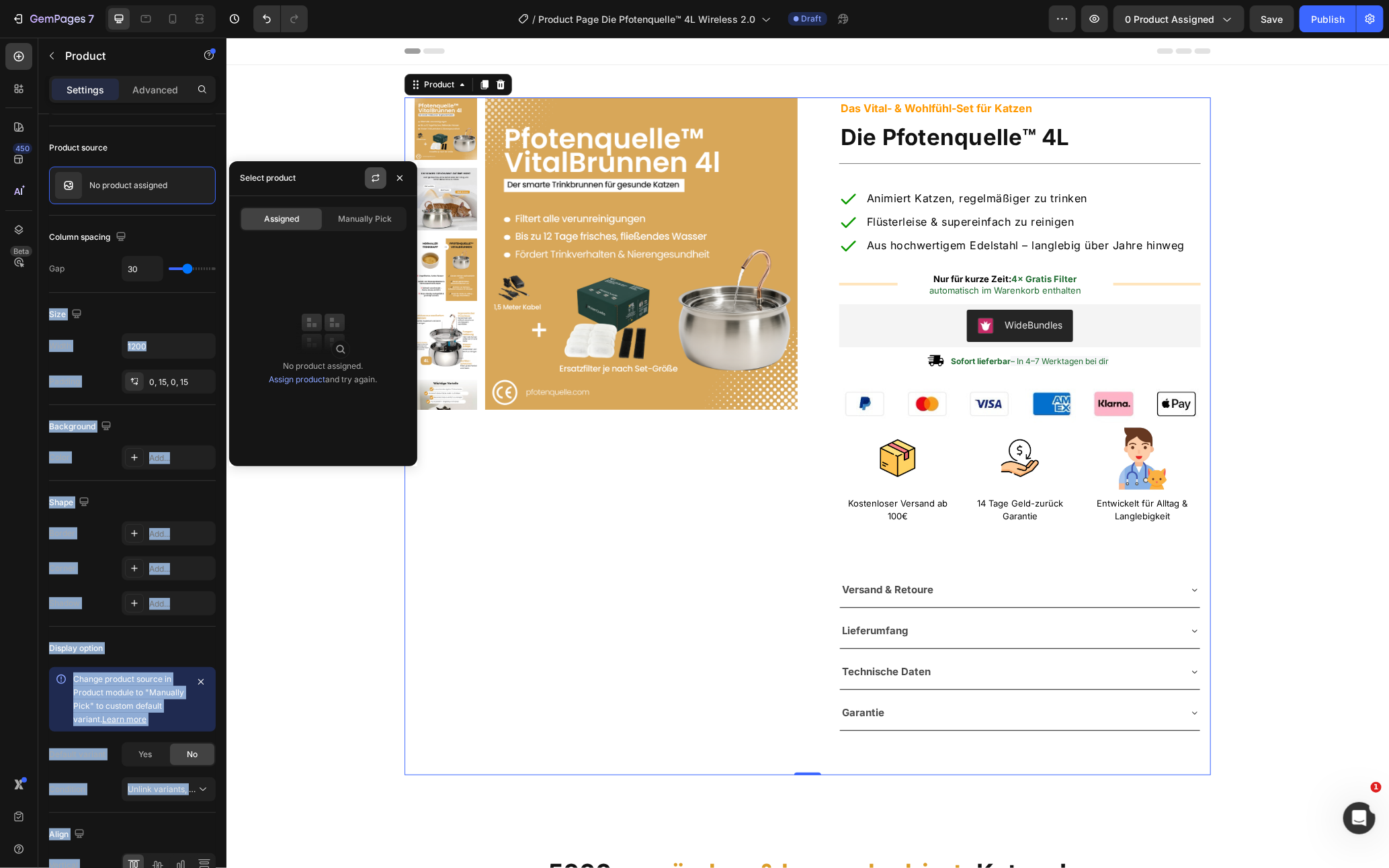
drag, startPoint x: 380, startPoint y: 221, endPoint x: 365, endPoint y: 181, distance: 42.7
click at [380, 221] on span "Manually Pick" at bounding box center [365, 219] width 54 height 12
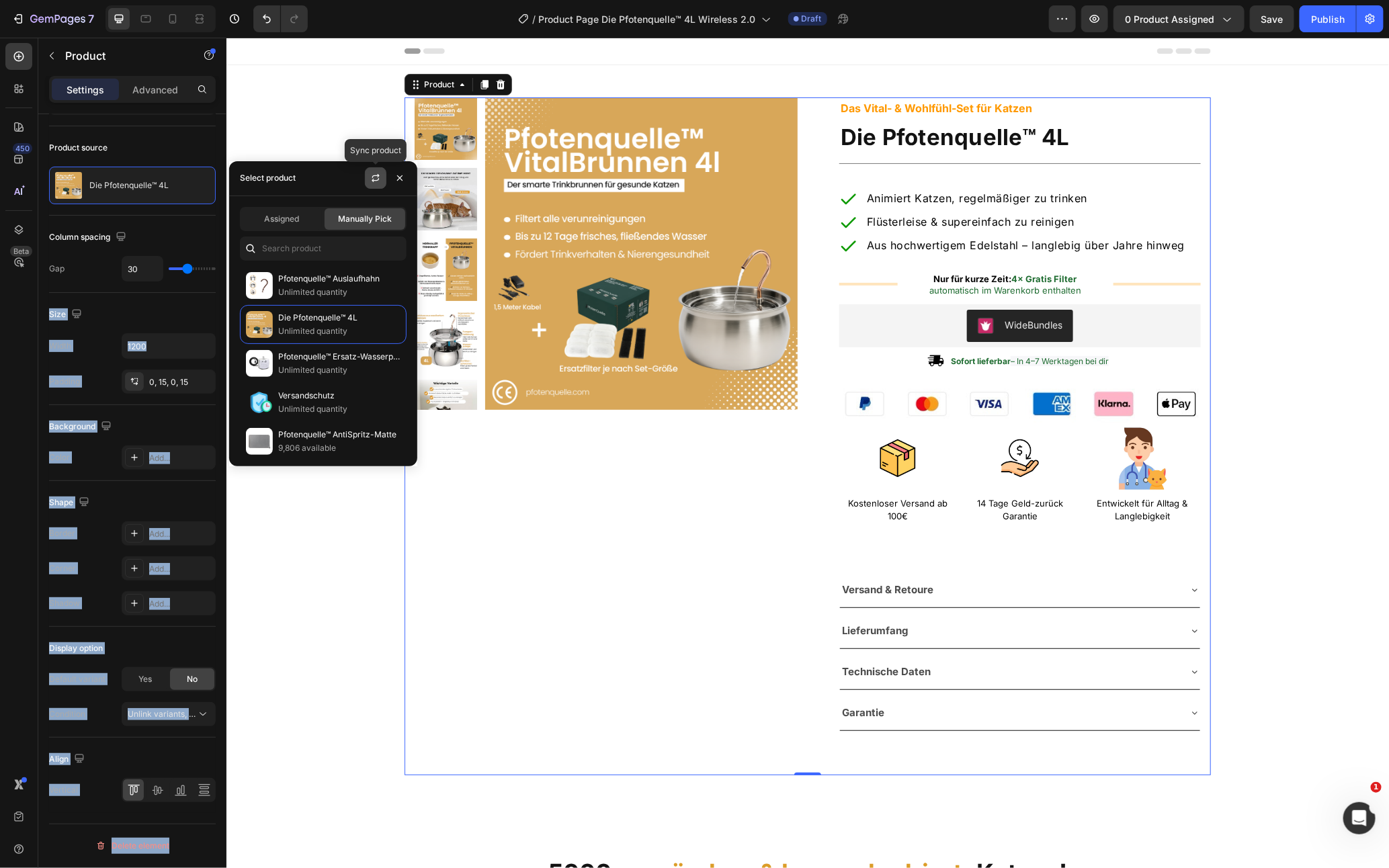
click at [368, 179] on button "button" at bounding box center [375, 178] width 22 height 22
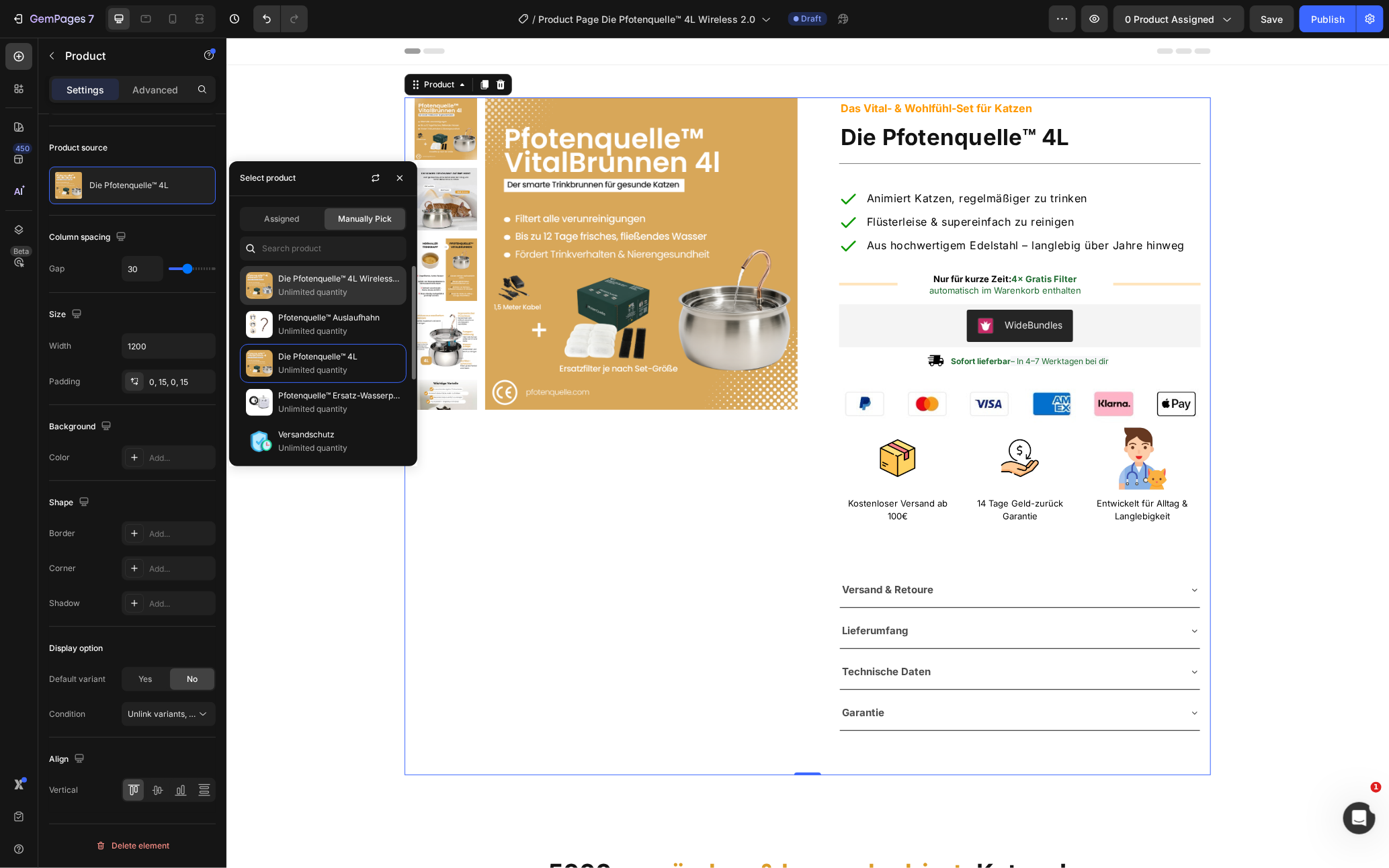
drag, startPoint x: 320, startPoint y: 281, endPoint x: 324, endPoint y: 288, distance: 8.1
click at [324, 286] on div "Die Pfotenquelle™ 4L Wireless 2.0 Unlimited quantity" at bounding box center [340, 285] width 122 height 27
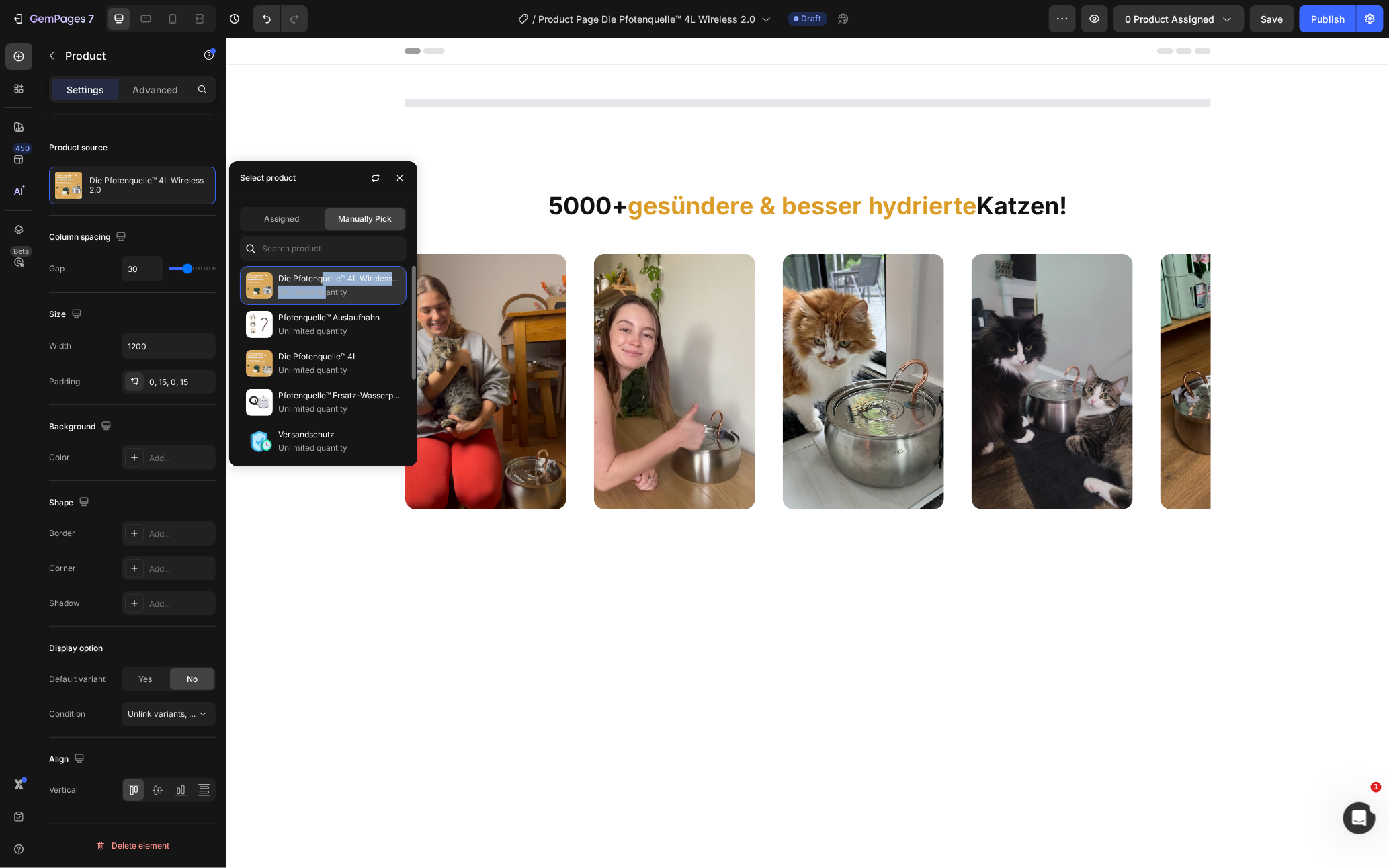
click at [320, 287] on p "Unlimited quantity" at bounding box center [340, 292] width 122 height 14
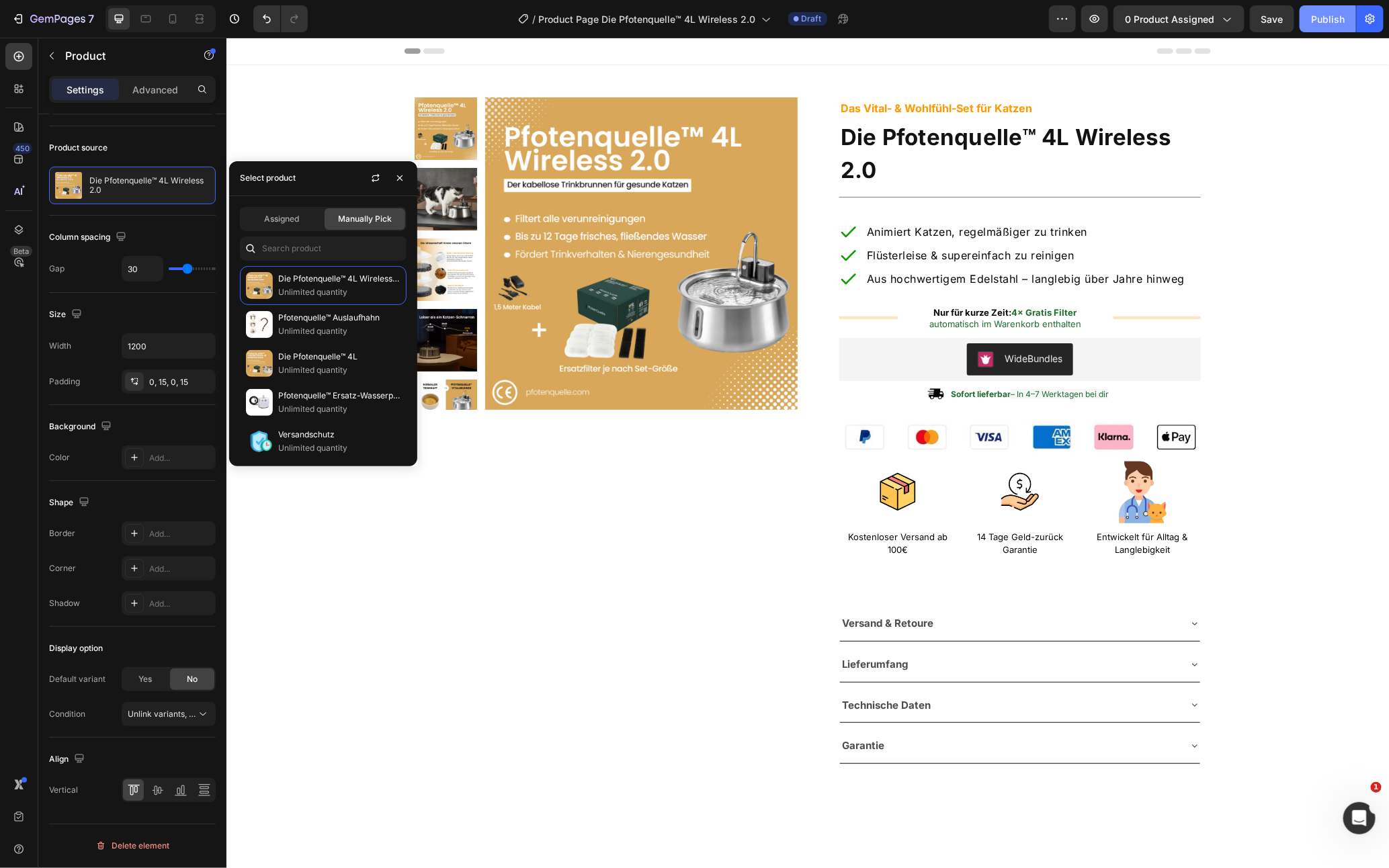
click at [1334, 27] on button "Publish" at bounding box center [1328, 19] width 56 height 27
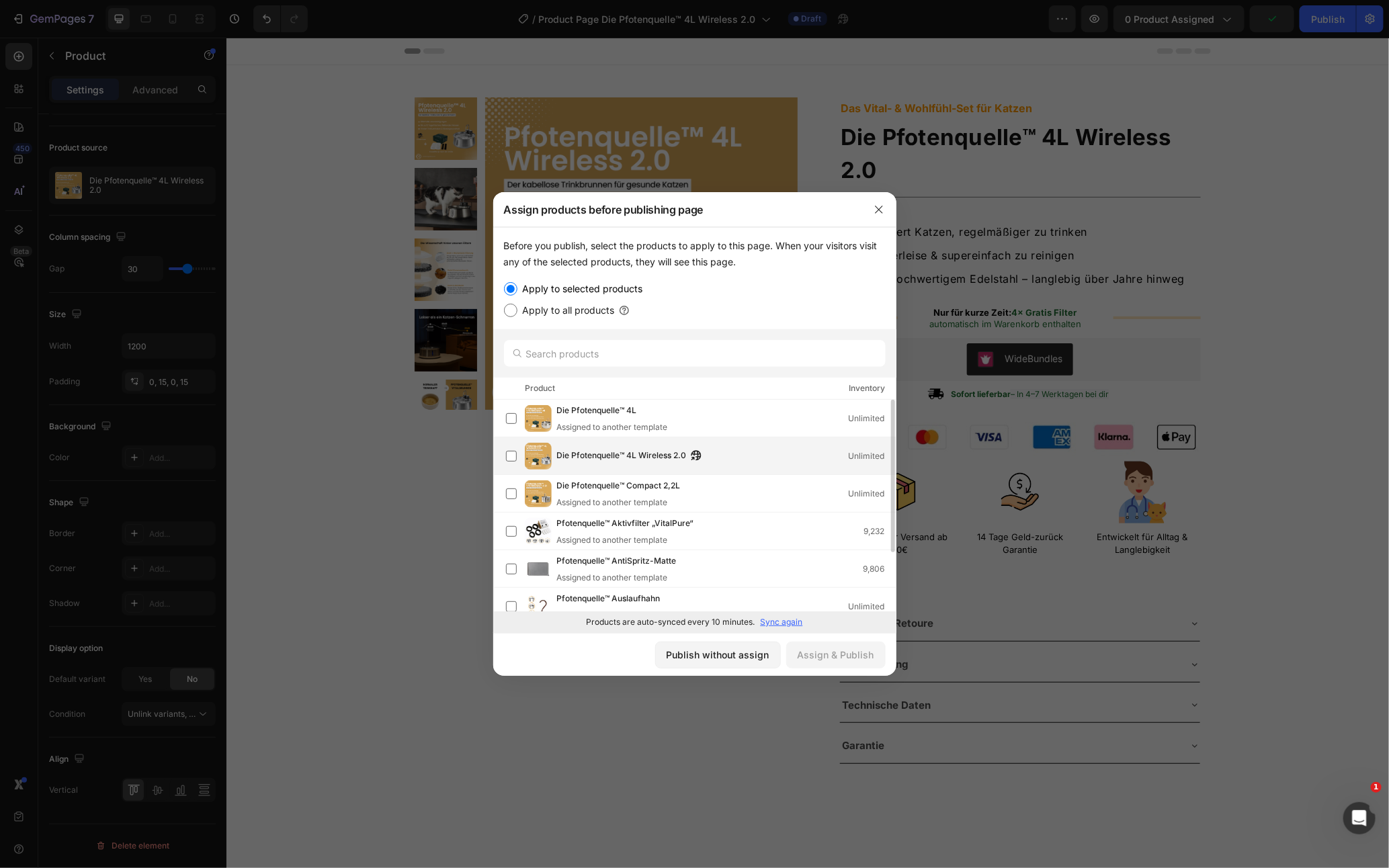
click at [740, 463] on div "Die Pfotenquelle™ 4L Wireless 2.0 Unlimited" at bounding box center [701, 455] width 389 height 27
click at [834, 660] on div "Assign & Publish" at bounding box center [835, 655] width 76 height 14
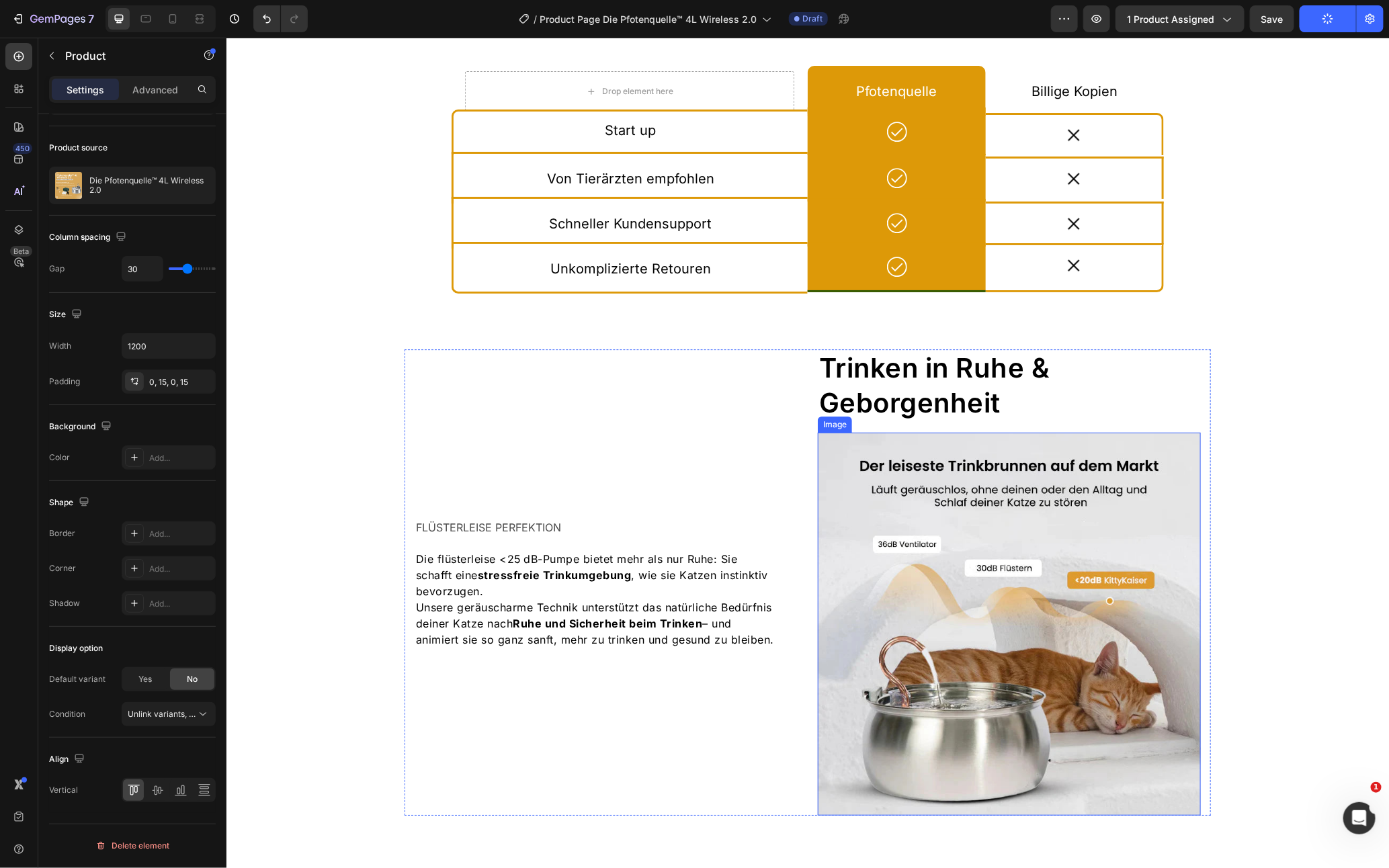
scroll to position [2151, 0]
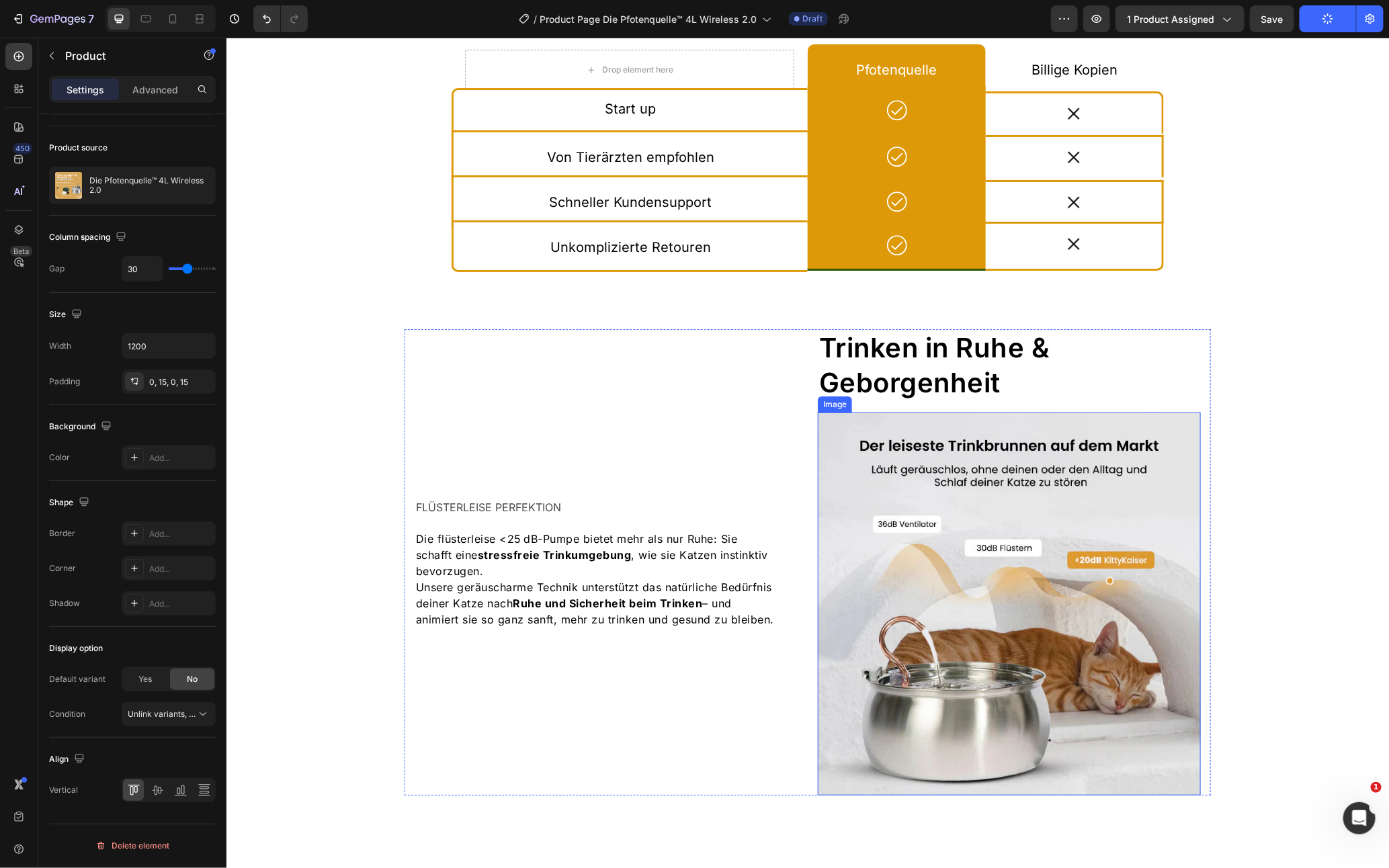
click at [929, 479] on img at bounding box center [1008, 603] width 383 height 383
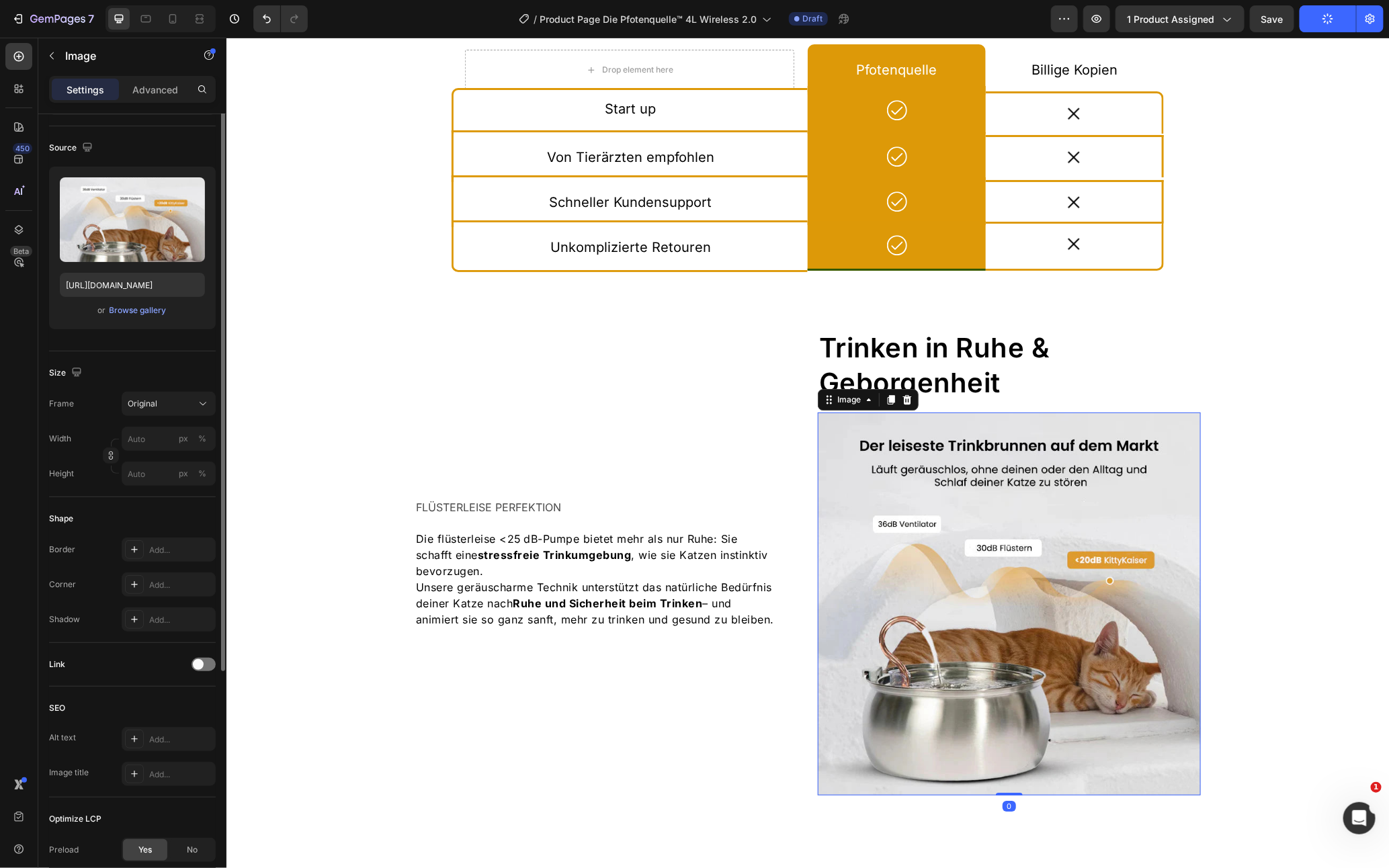
scroll to position [0, 0]
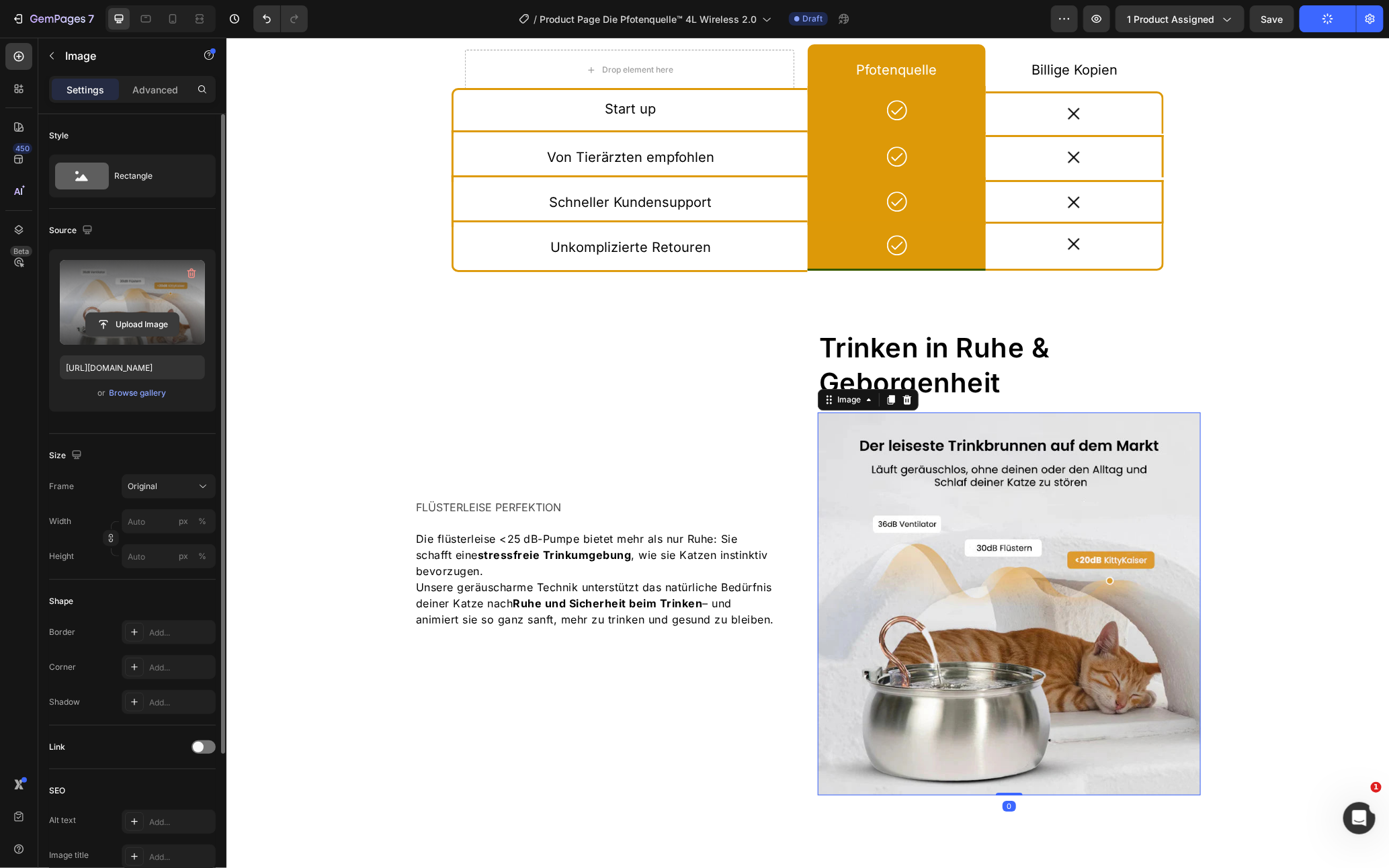
click at [102, 330] on input "file" at bounding box center [132, 324] width 93 height 23
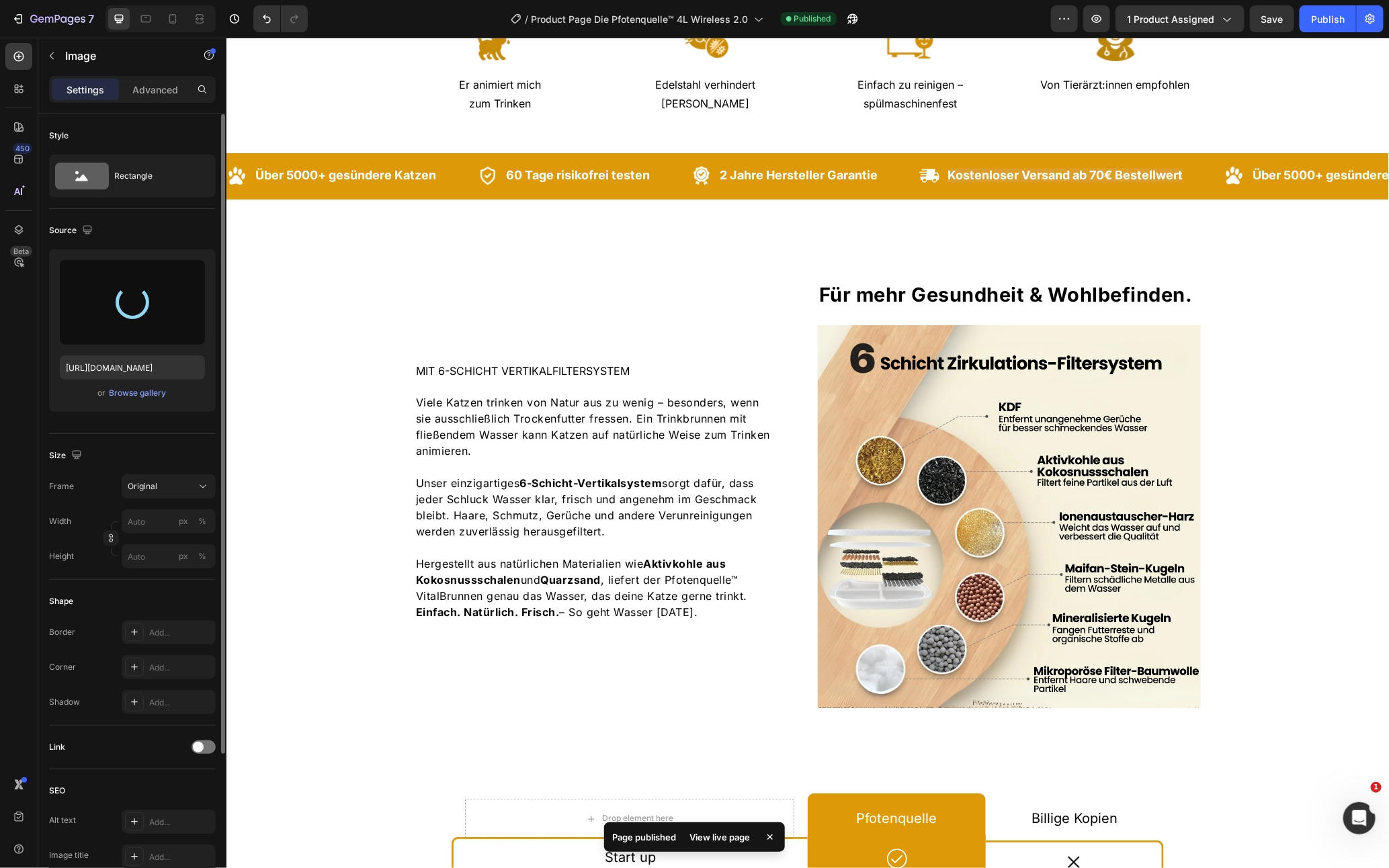
scroll to position [988, 0]
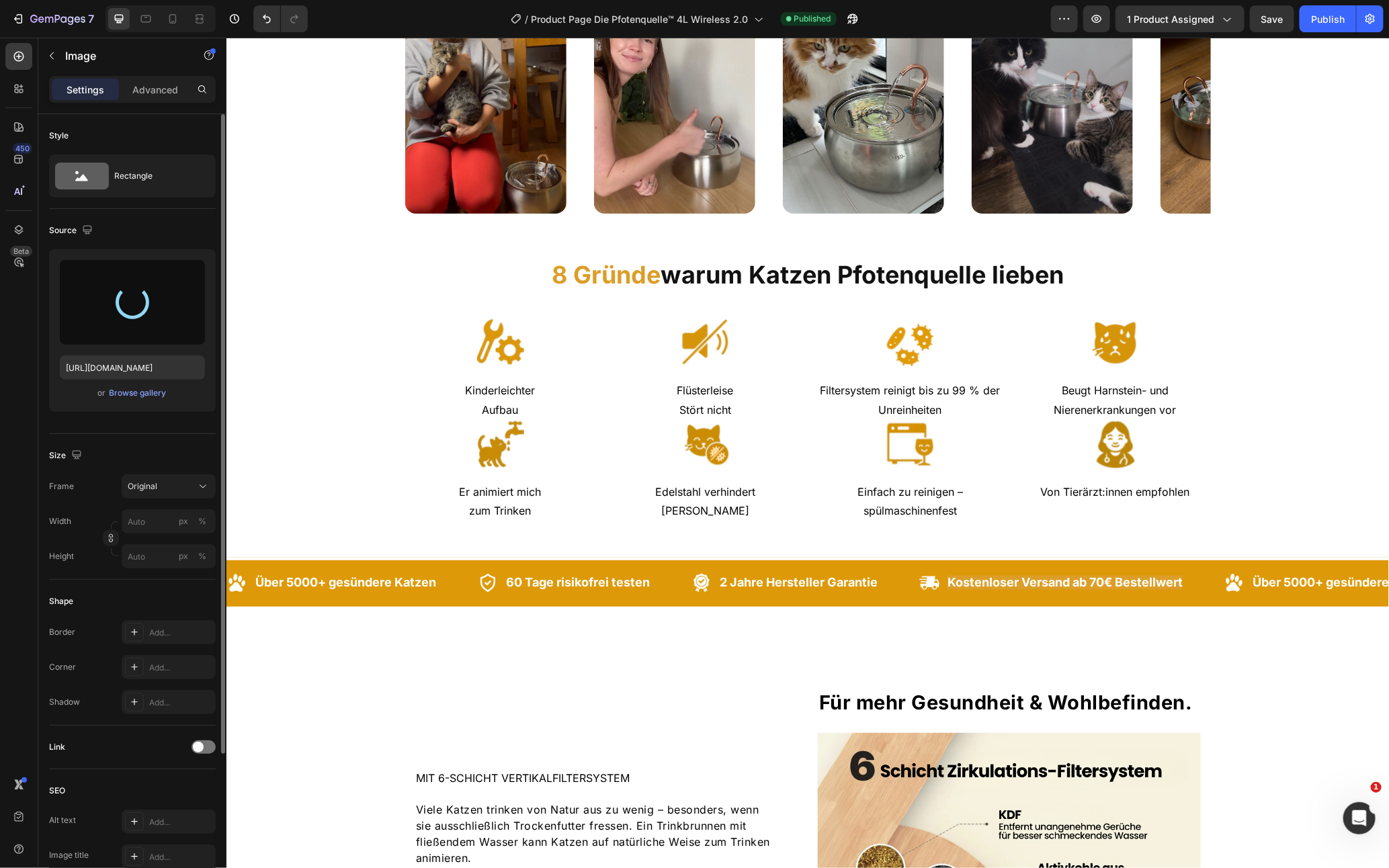
type input "https://cdn.shopify.com/s/files/1/0938/5230/3691/files/gempages_567733187413803…"
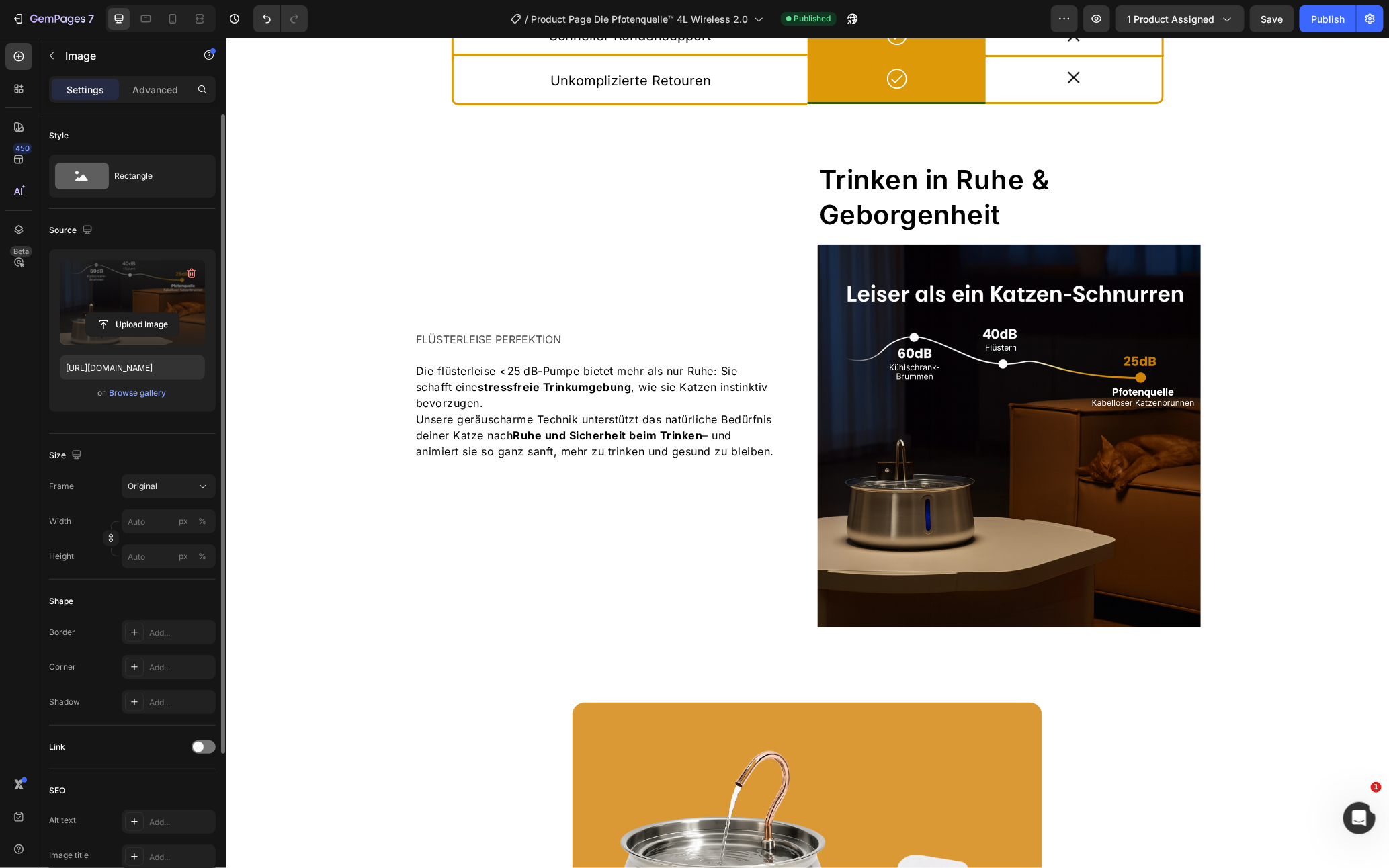
scroll to position [2754, 0]
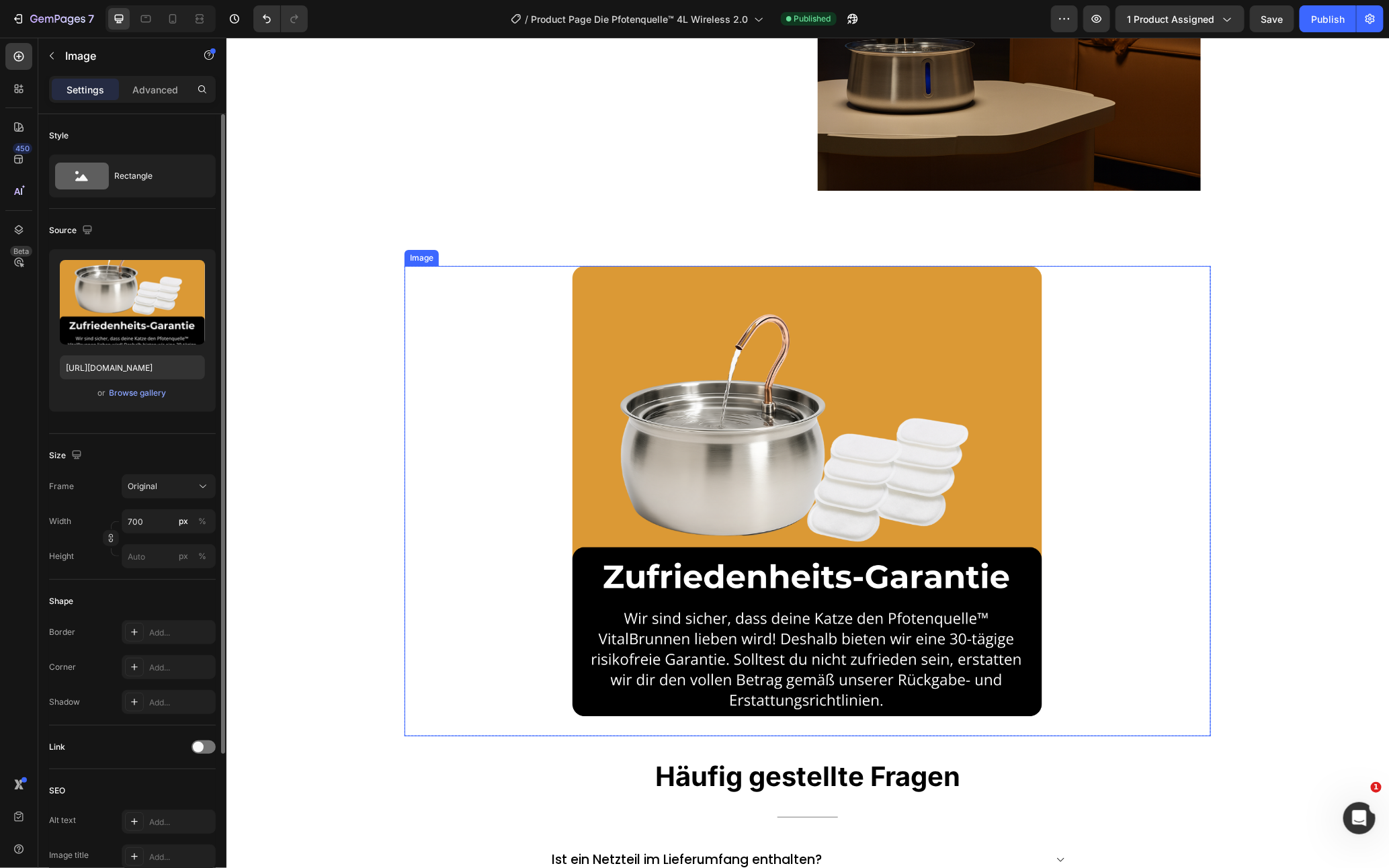
click at [682, 452] on img at bounding box center [806, 500] width 470 height 470
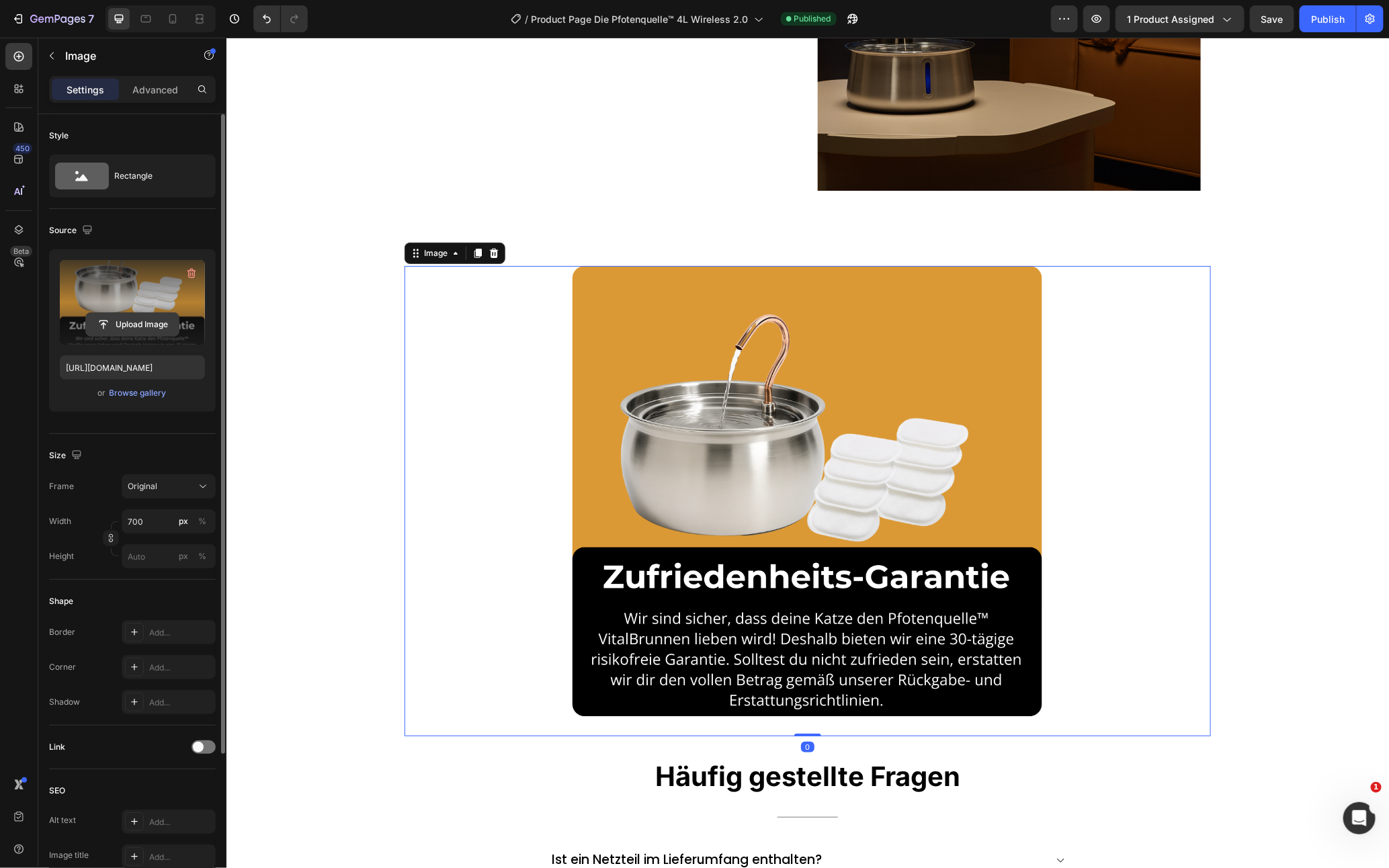
click at [158, 323] on input "file" at bounding box center [132, 324] width 93 height 23
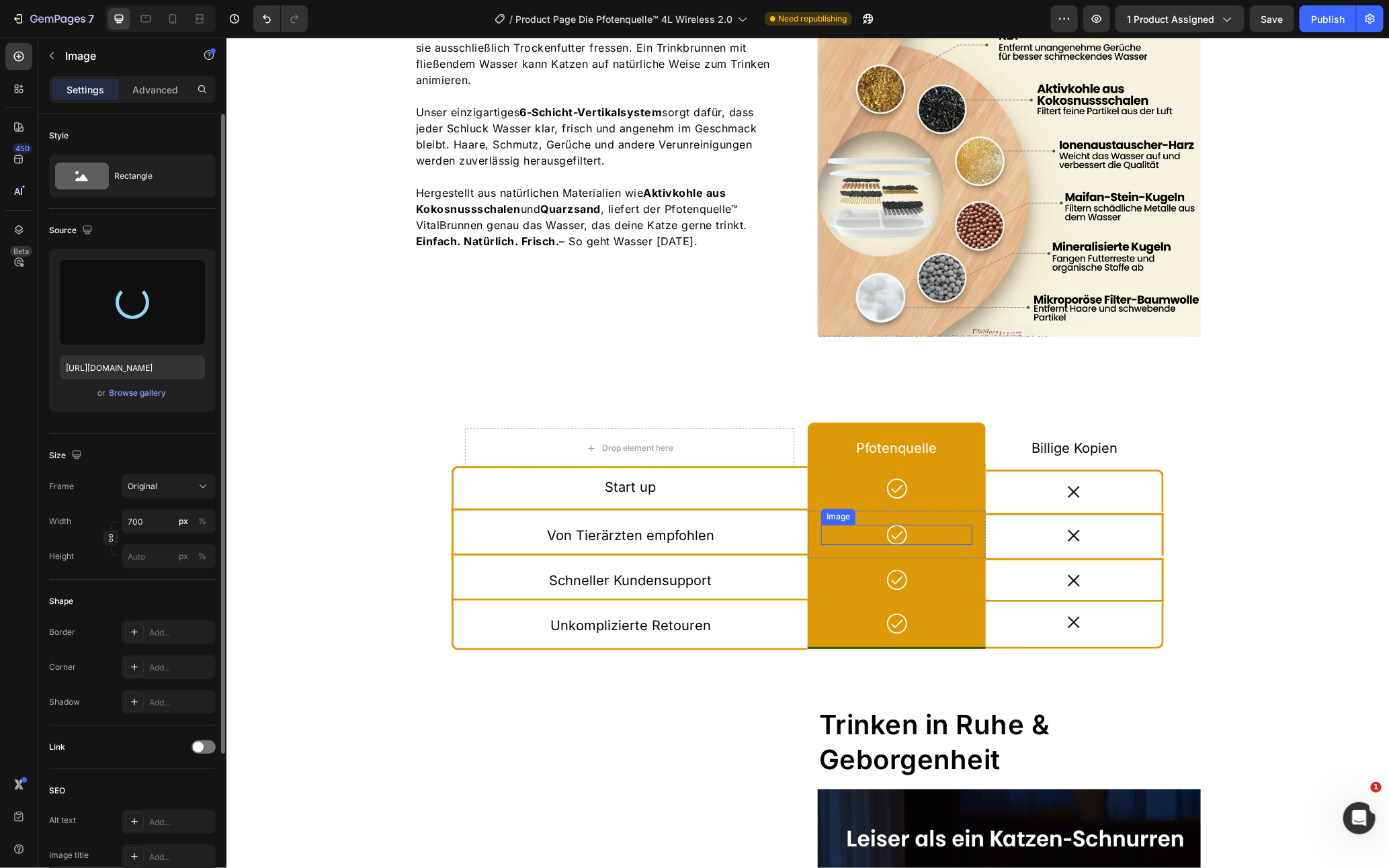
scroll to position [2507, 0]
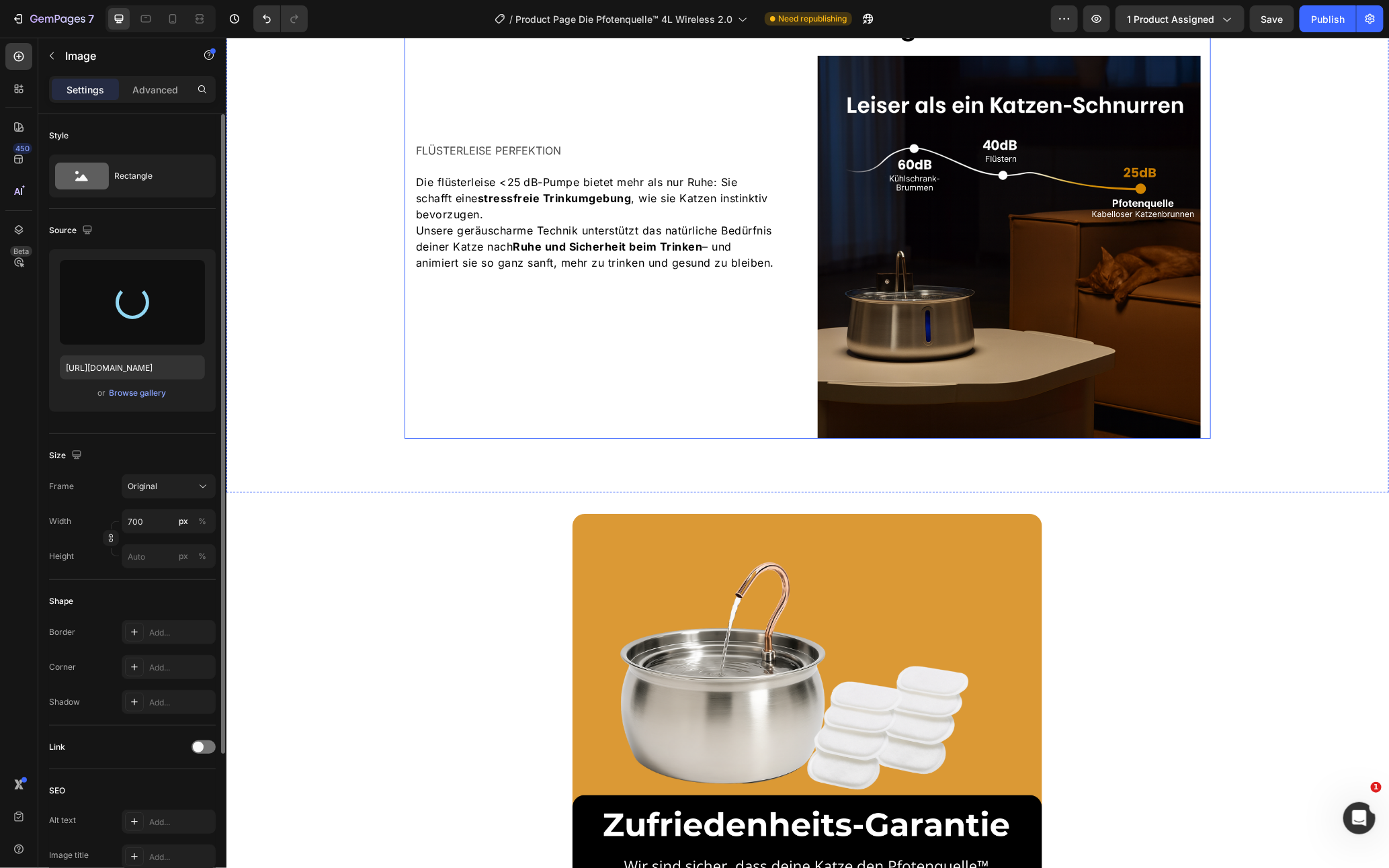
type input "https://cdn.shopify.com/s/files/1/0938/5230/3691/files/gempages_567733187413803…"
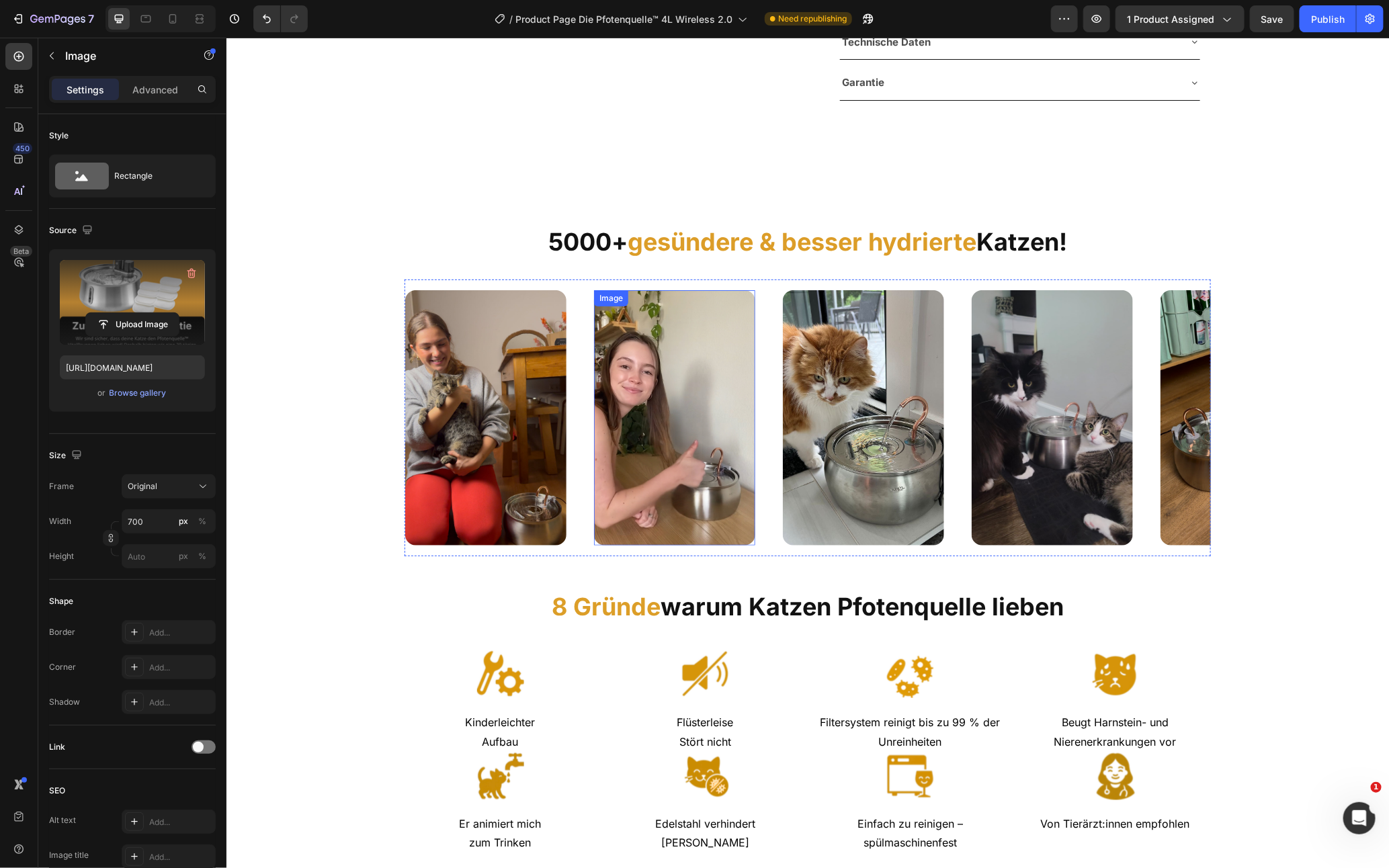
scroll to position [616, 0]
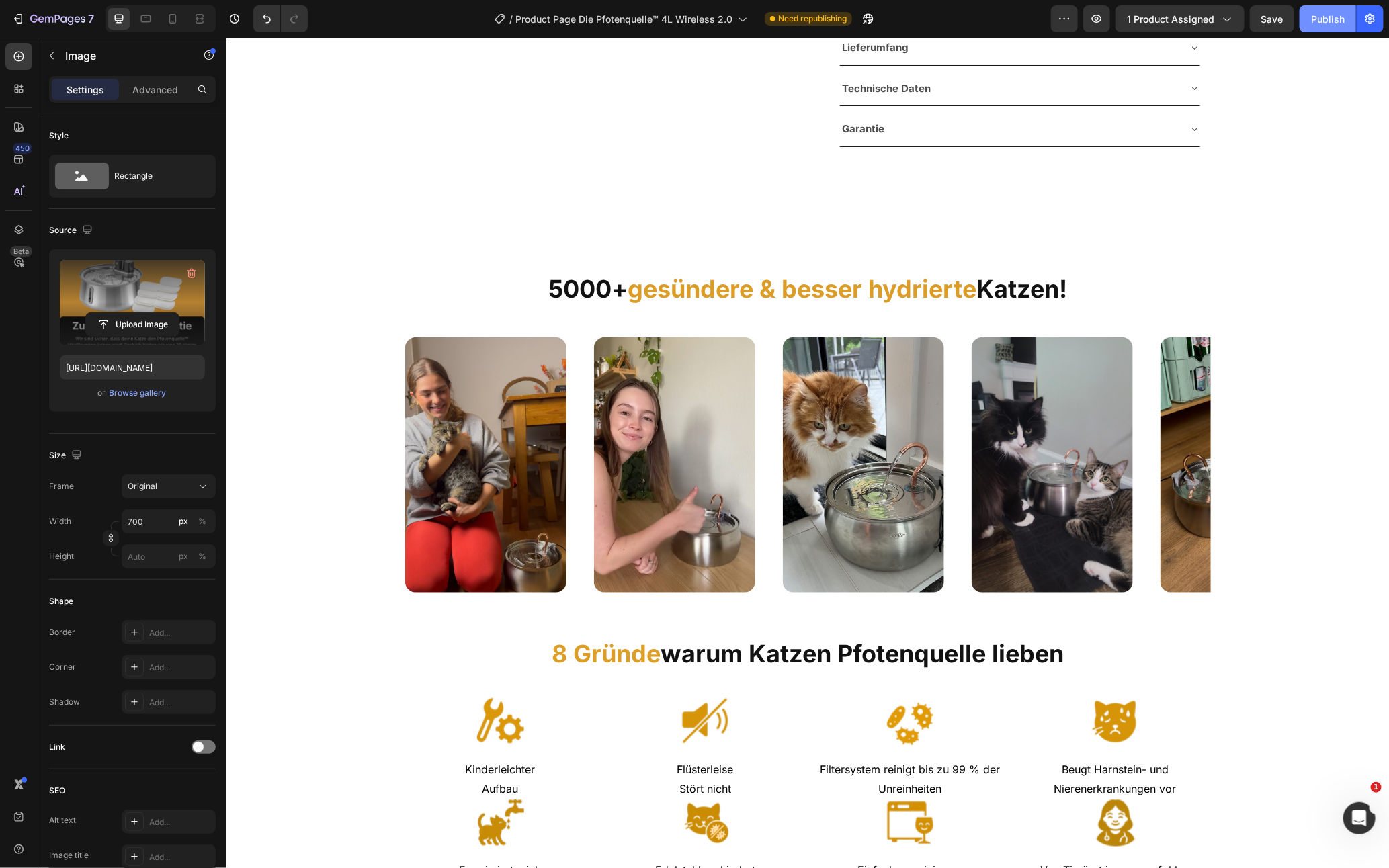
click at [1310, 12] on button "Publish" at bounding box center [1328, 19] width 56 height 27
